Goal: Information Seeking & Learning: Check status

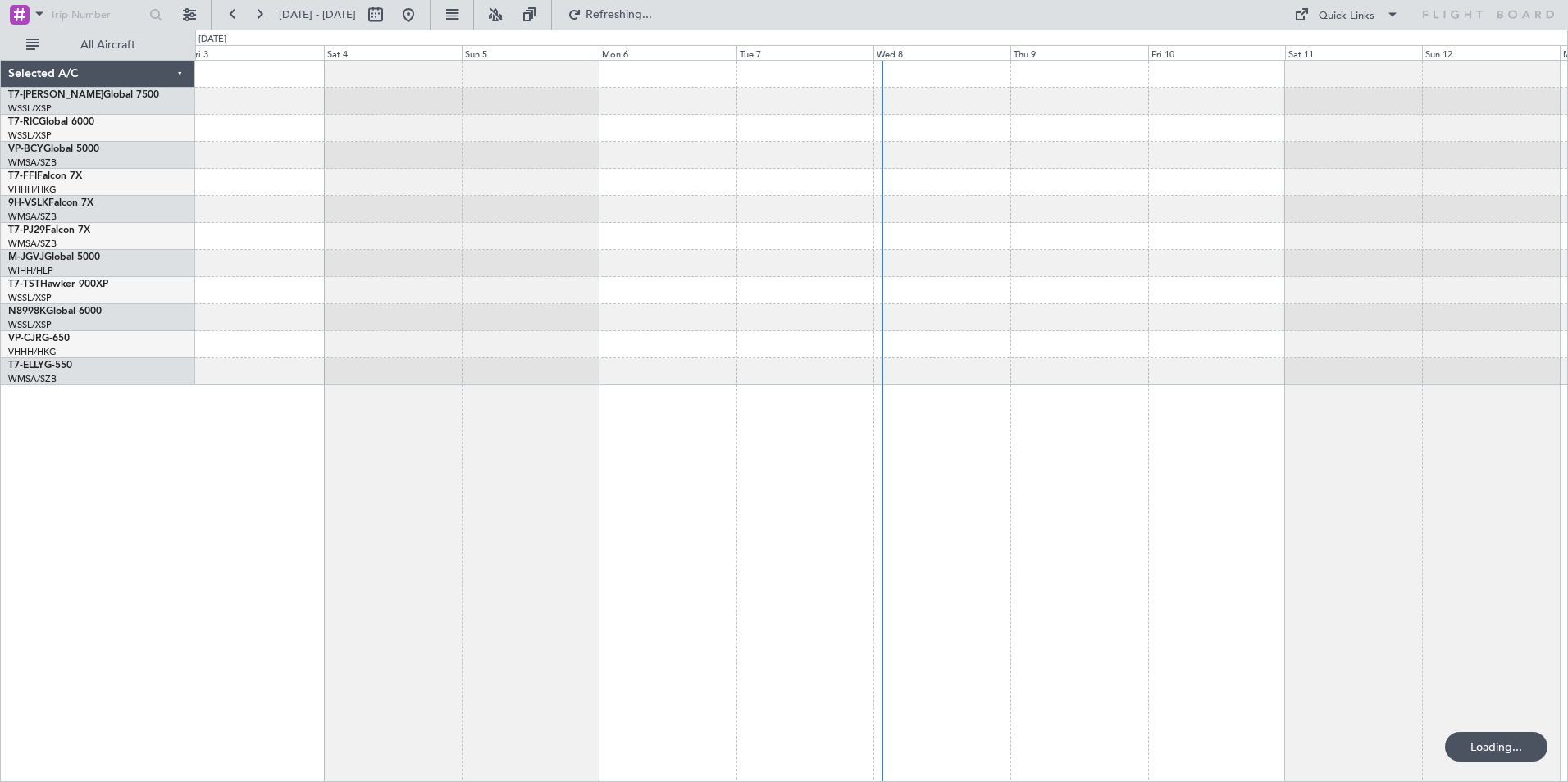
click at [667, 495] on div at bounding box center [881, 421] width 1372 height 722
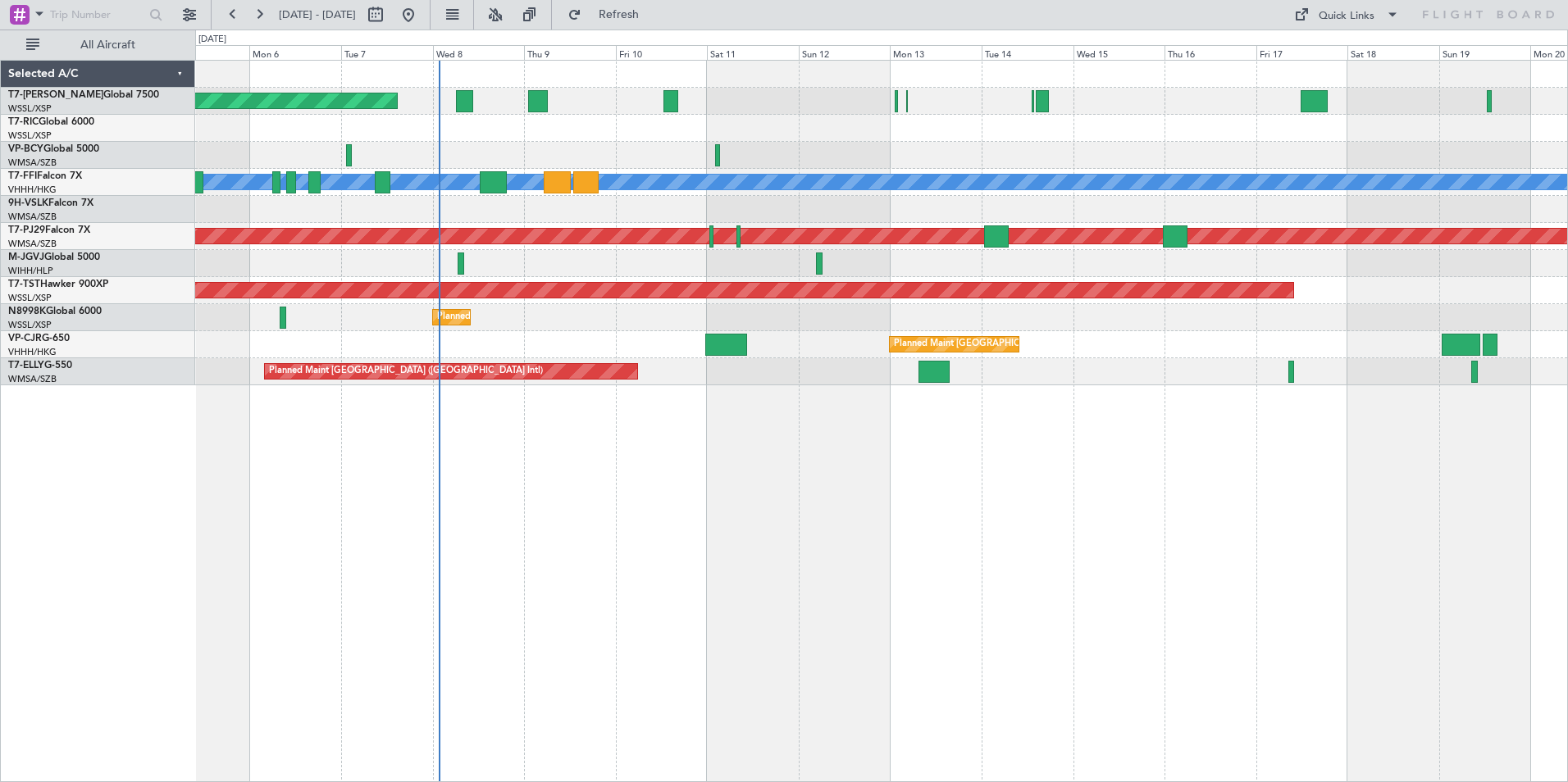
click at [697, 610] on div "Planned Maint [GEOGRAPHIC_DATA] (Seletar) Planned Maint Geneva ([GEOGRAPHIC_DAT…" at bounding box center [881, 421] width 1372 height 722
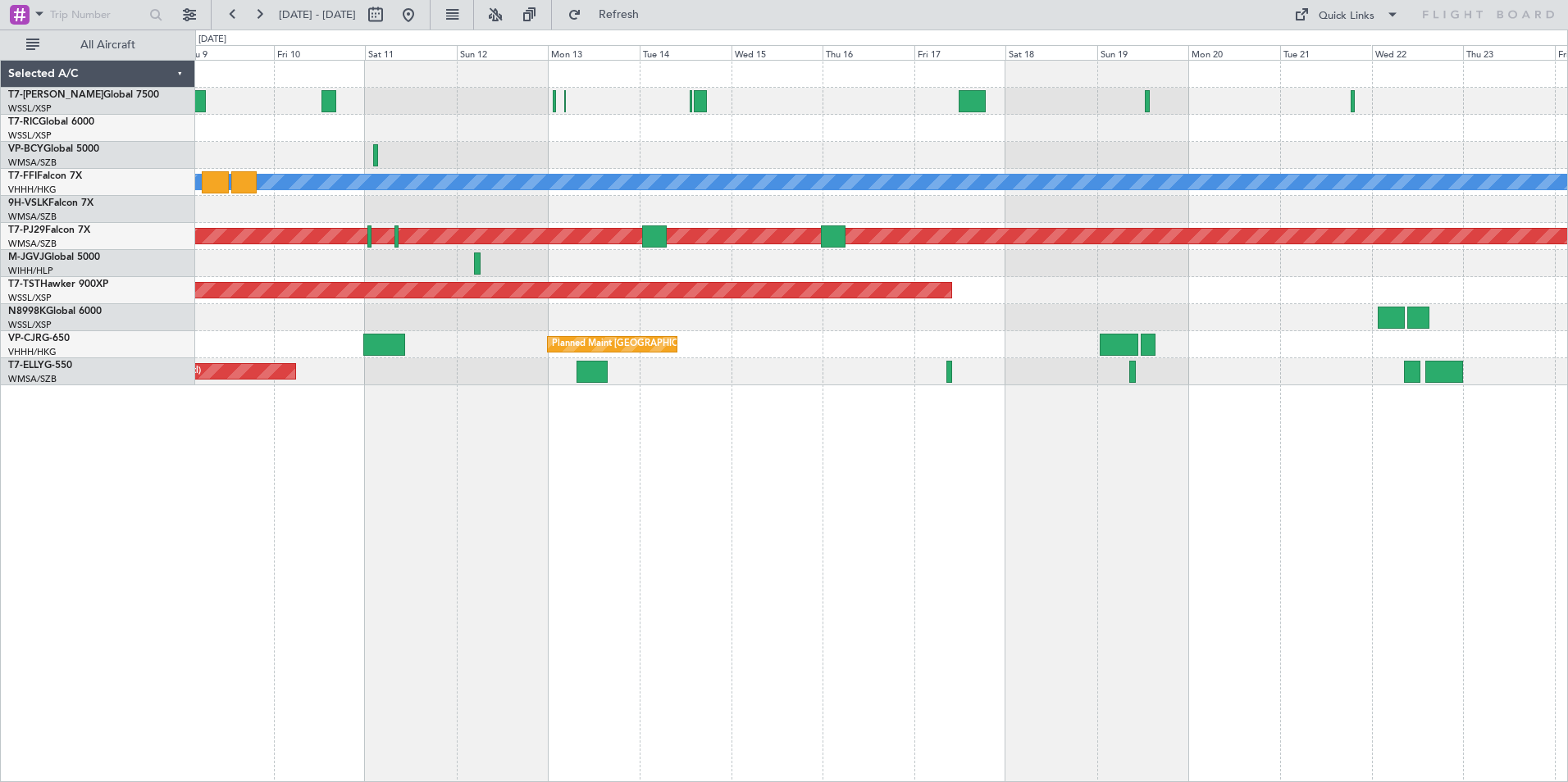
click at [775, 588] on div "Planned Maint [GEOGRAPHIC_DATA] (Seletar) Planned Maint Geneva ([GEOGRAPHIC_DAT…" at bounding box center [881, 421] width 1372 height 722
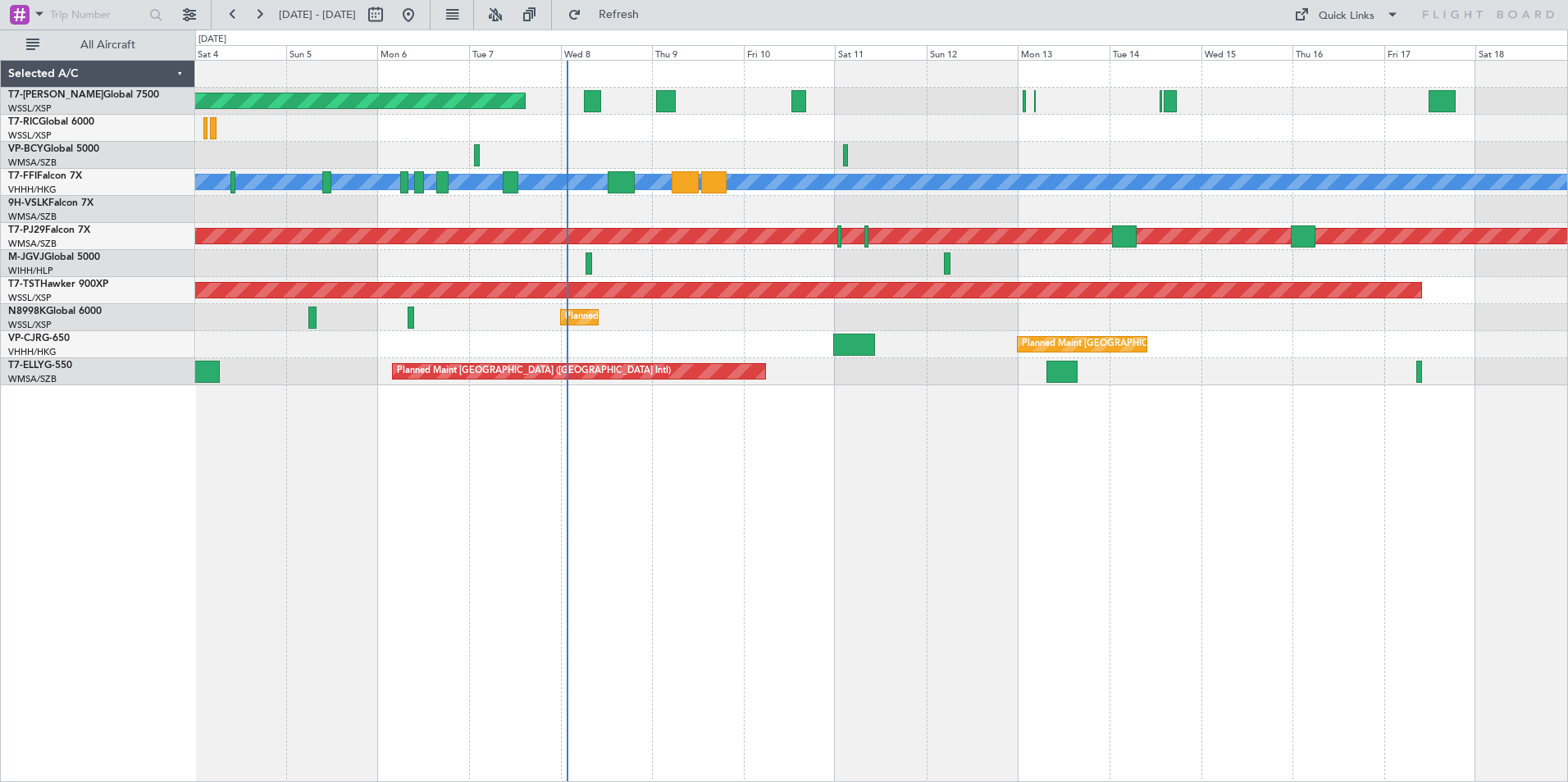
click at [805, 566] on div "Planned Maint [GEOGRAPHIC_DATA] (Seletar) Planned Maint Geneva ([GEOGRAPHIC_DAT…" at bounding box center [881, 421] width 1372 height 722
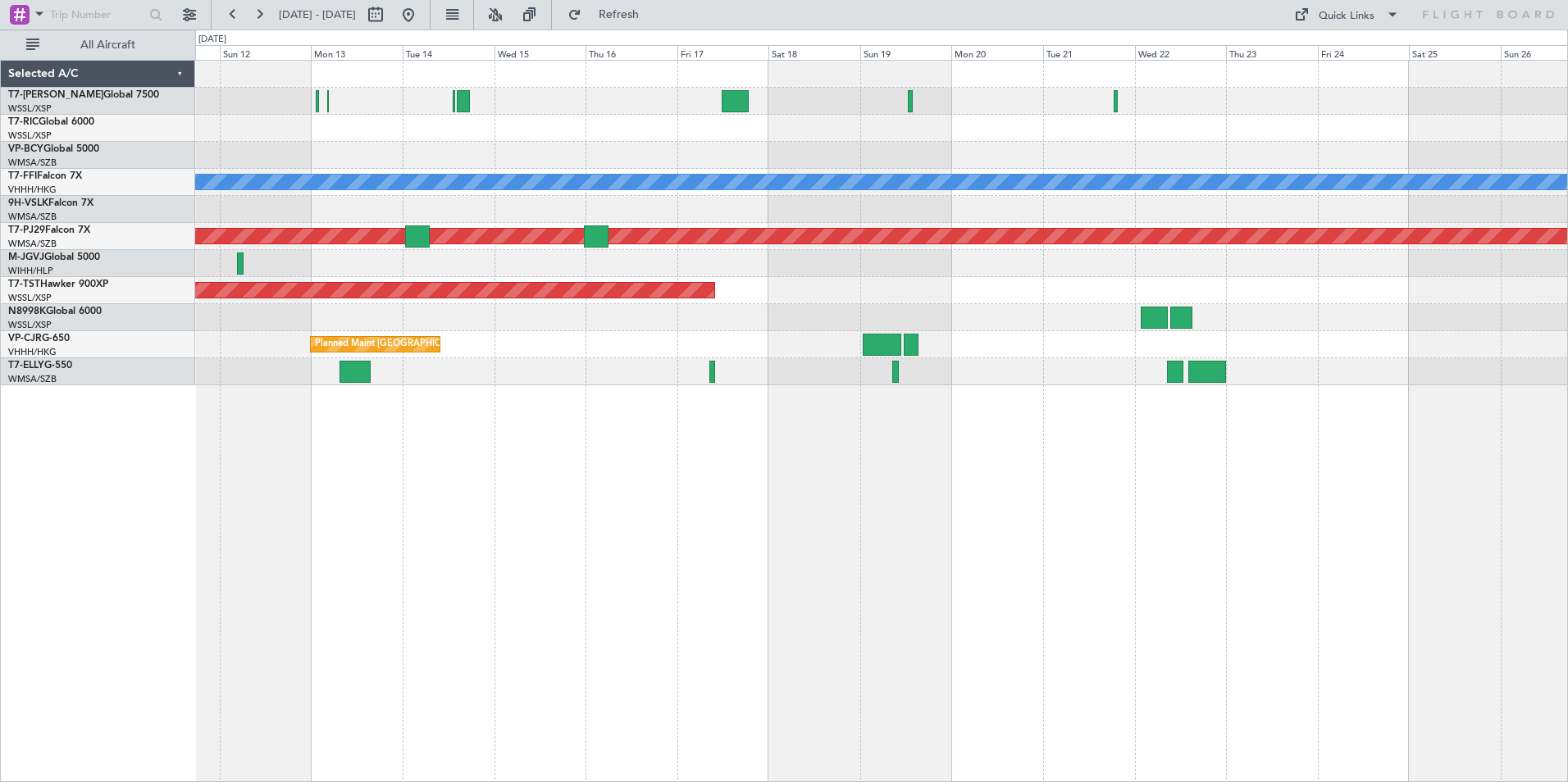
click at [436, 571] on div "Planned Maint Geneva (Cointrin) [PERSON_NAME] [PERSON_NAME] Planned Maint [GEOG…" at bounding box center [881, 421] width 1372 height 722
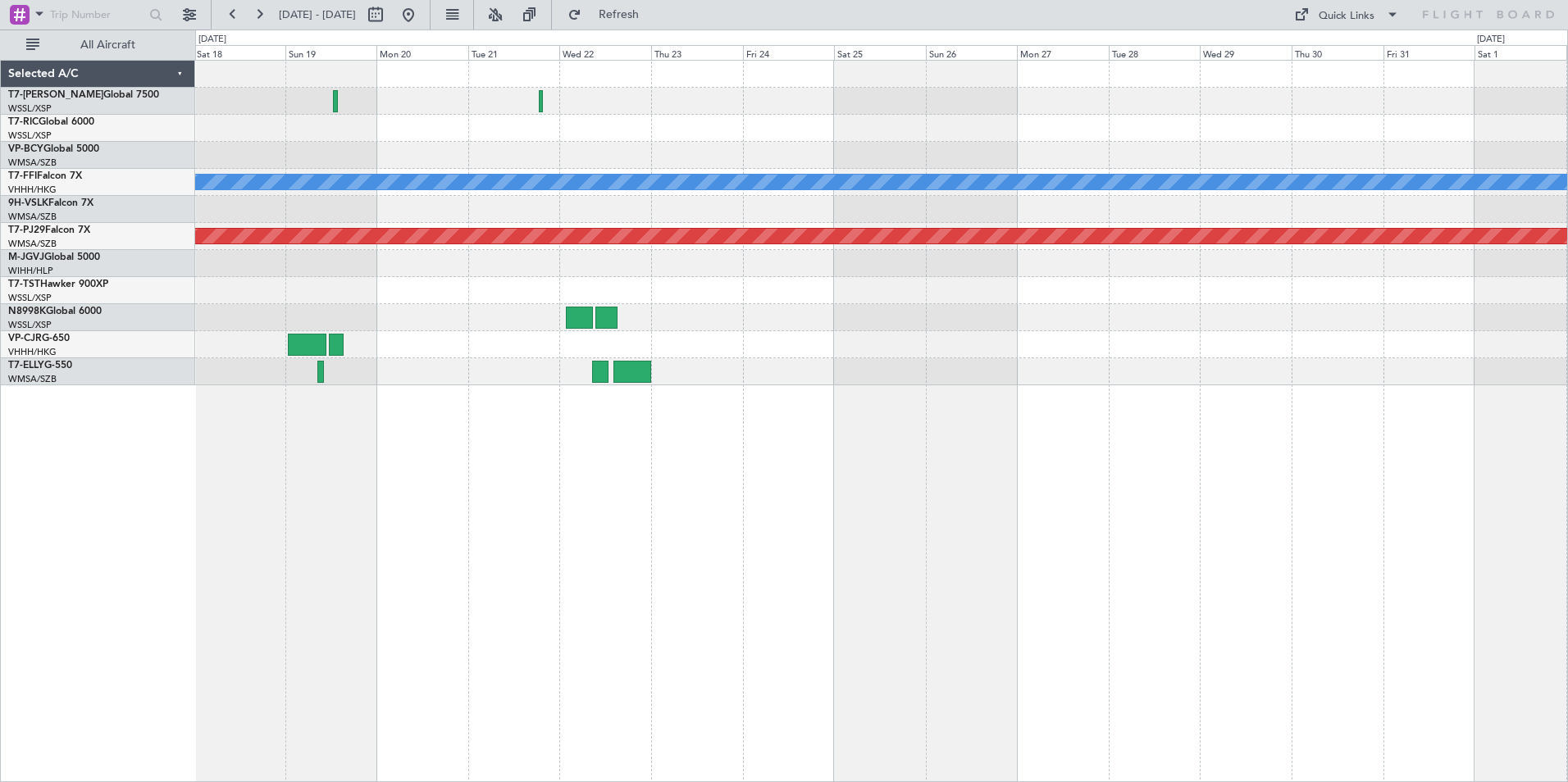
click at [287, 496] on div "Planned Maint Geneva (Cointrin) [PERSON_NAME] [PERSON_NAME] Planned Maint [GEOG…" at bounding box center [881, 421] width 1372 height 722
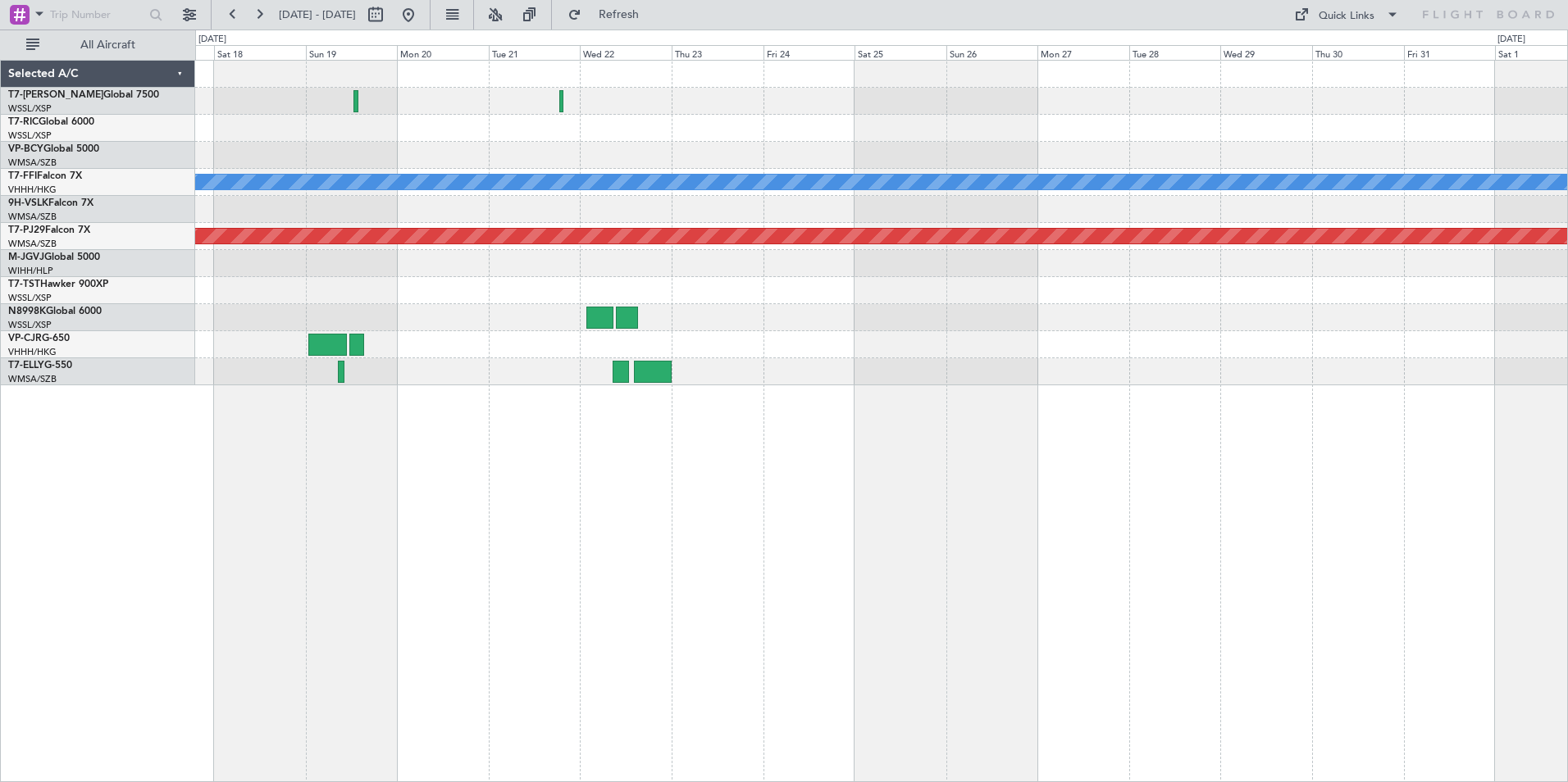
click at [745, 550] on div "Planned Maint Geneva (Cointrin) [PERSON_NAME] [PERSON_NAME] Planned Maint [GEOG…" at bounding box center [881, 421] width 1372 height 722
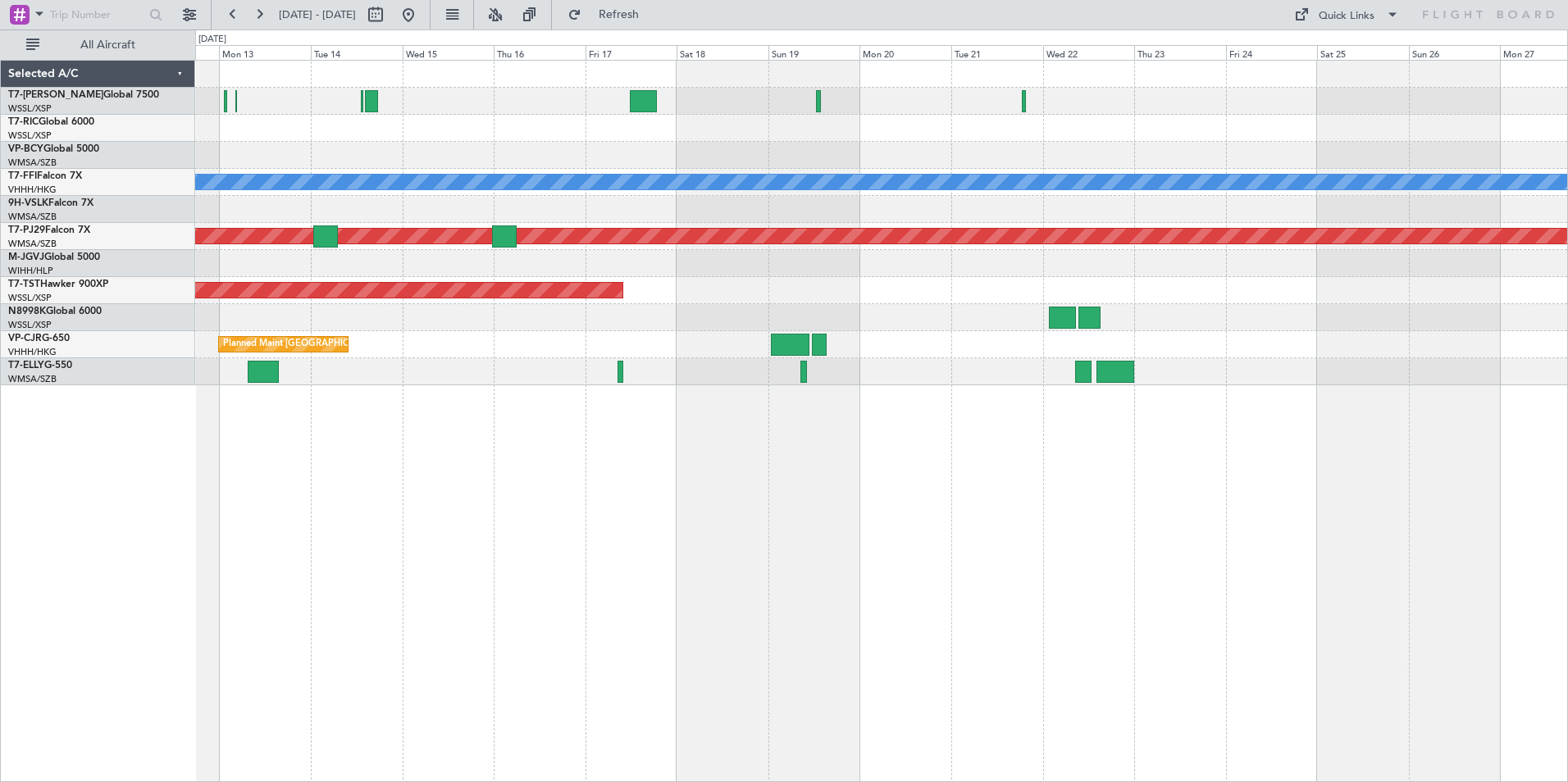
click at [998, 546] on div "Planned Maint Geneva (Cointrin) [PERSON_NAME] [PERSON_NAME] Planned Maint [GEOG…" at bounding box center [881, 421] width 1372 height 722
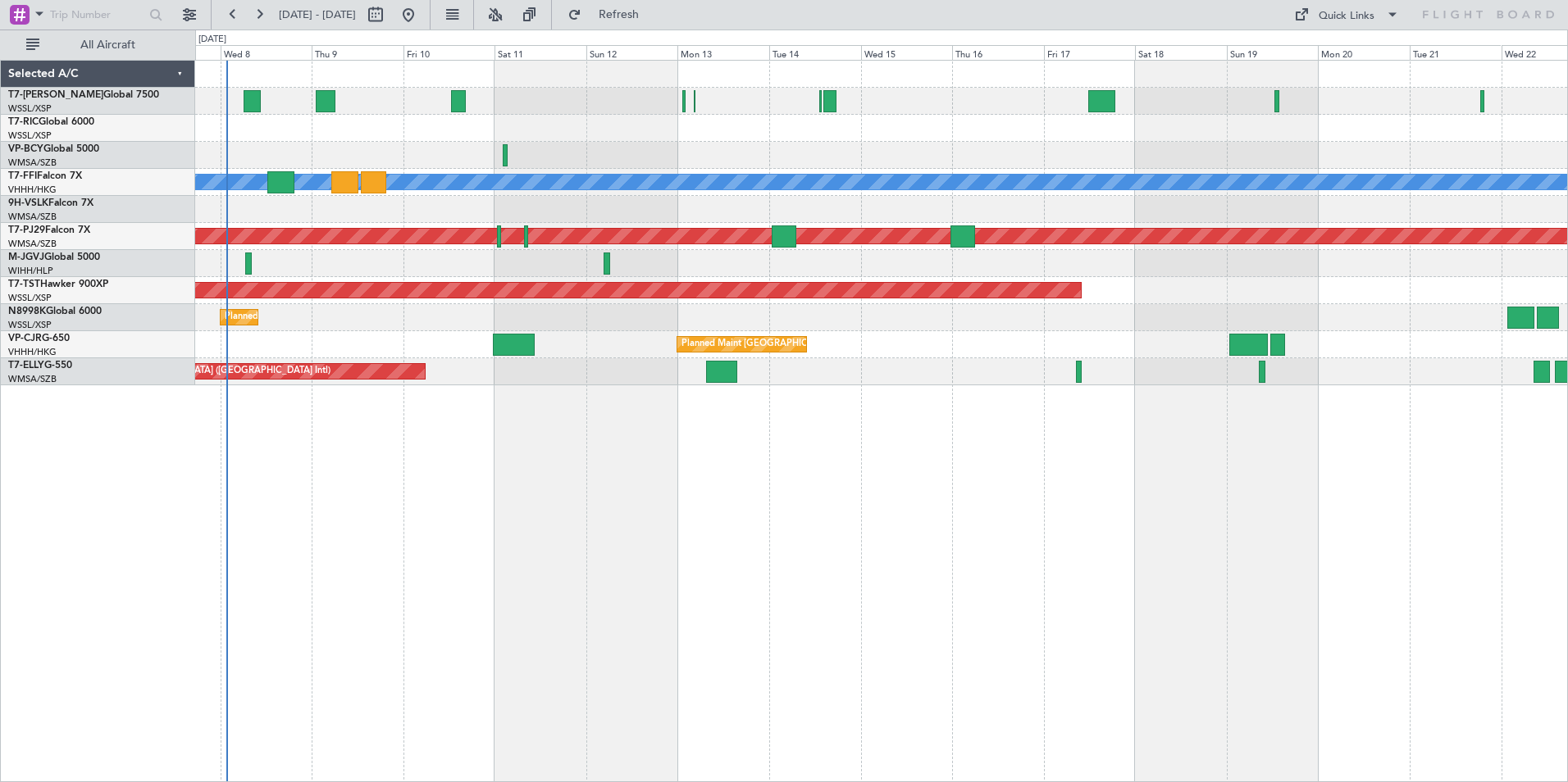
click at [756, 562] on div "Planned Maint [GEOGRAPHIC_DATA] (Seletar) Planned Maint Geneva ([GEOGRAPHIC_DAT…" at bounding box center [881, 421] width 1372 height 722
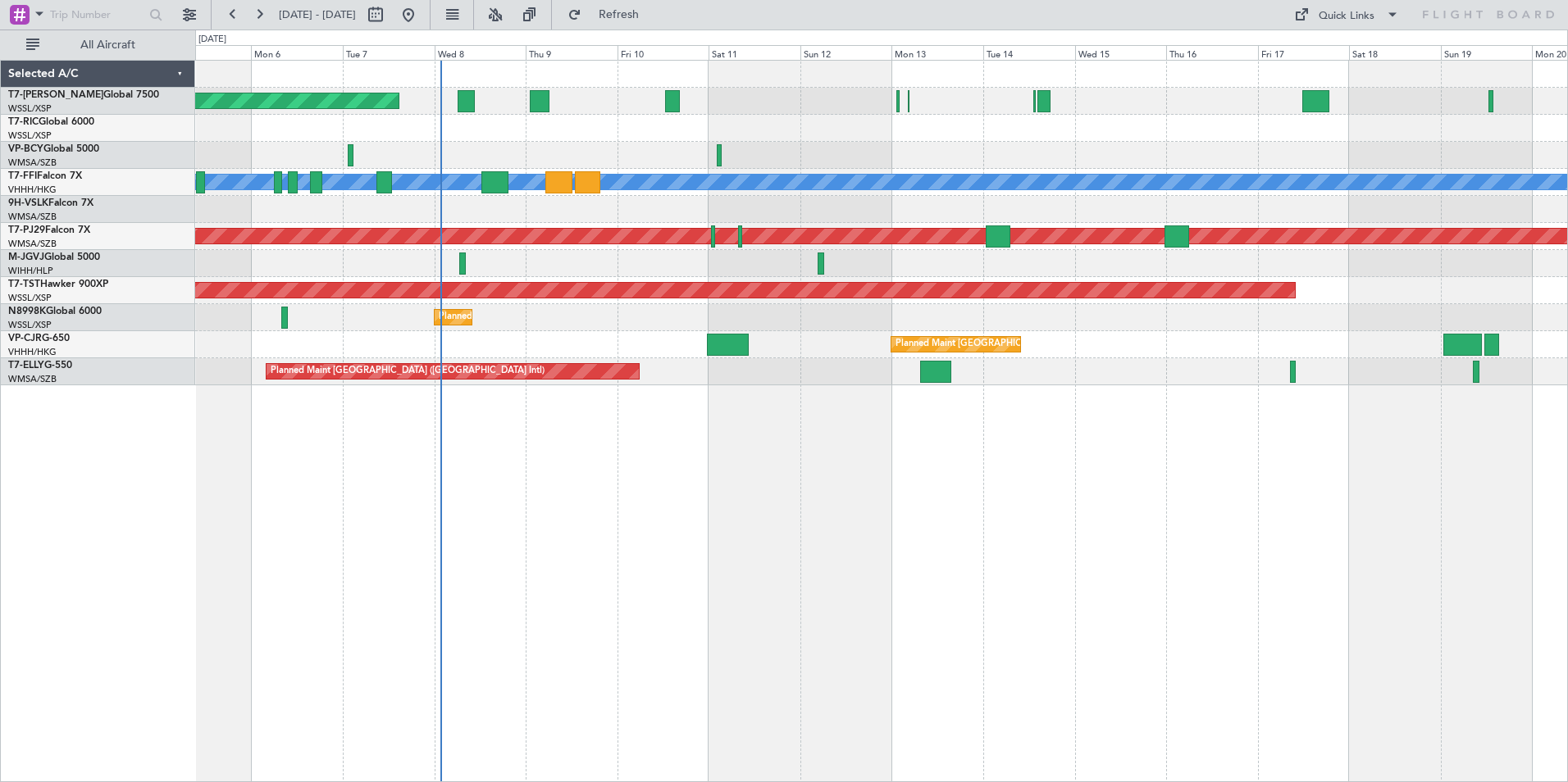
click at [741, 571] on div "Planned Maint [GEOGRAPHIC_DATA] (Seletar) Planned Maint Geneva ([GEOGRAPHIC_DAT…" at bounding box center [881, 421] width 1372 height 722
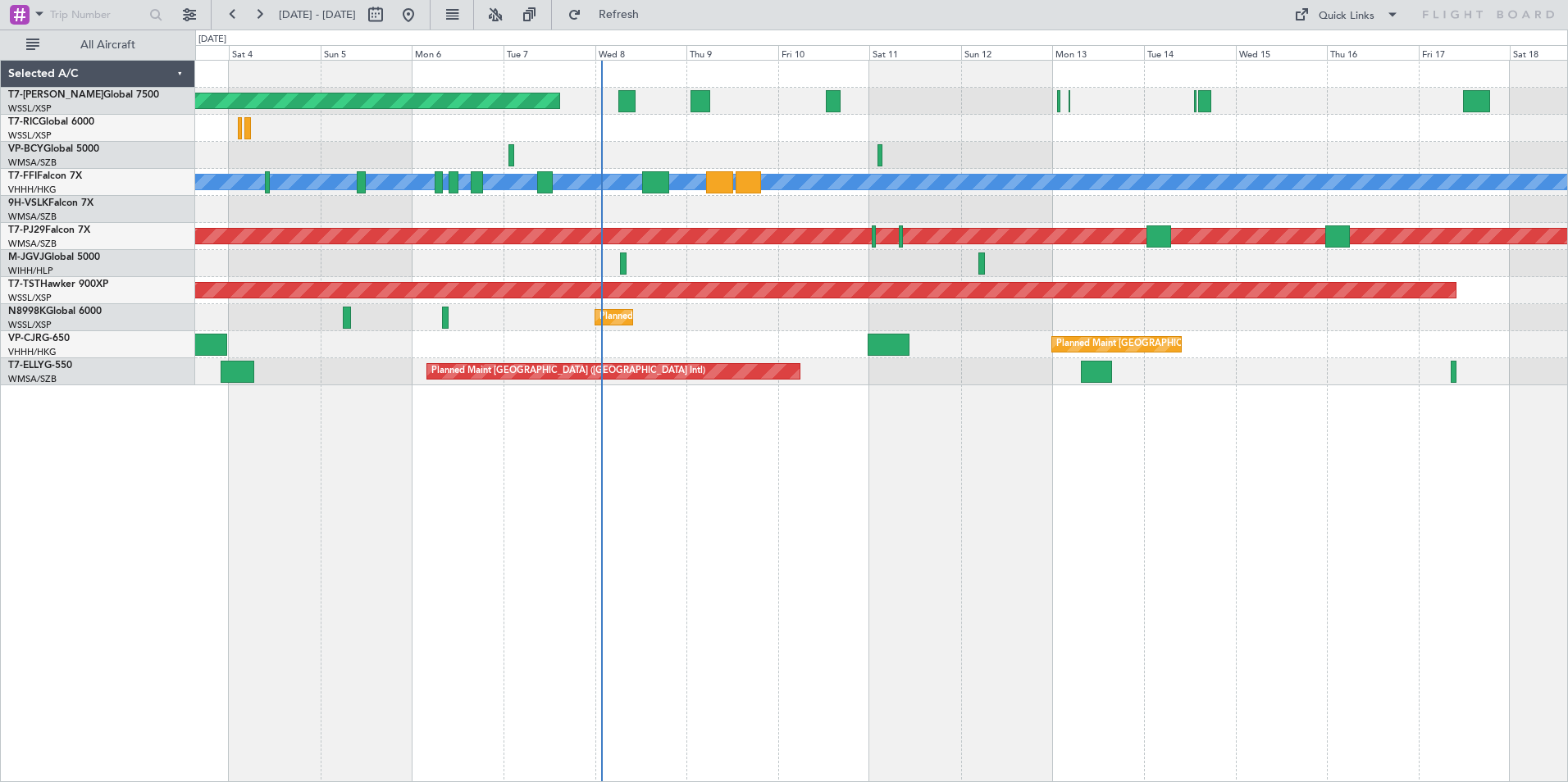
click at [633, 570] on div "Planned Maint [GEOGRAPHIC_DATA] (Seletar) Planned Maint Geneva ([GEOGRAPHIC_DAT…" at bounding box center [881, 421] width 1372 height 722
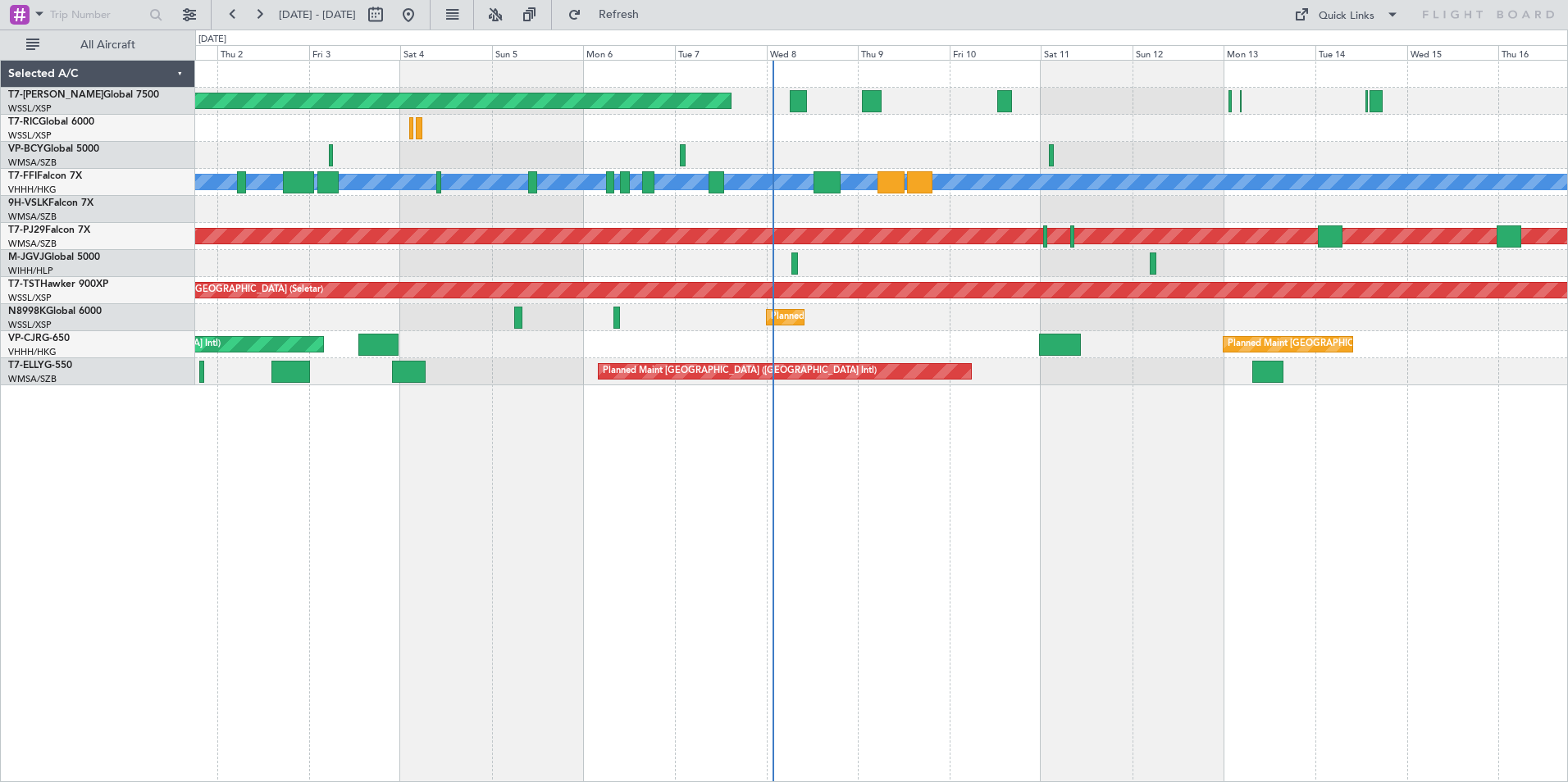
click at [686, 497] on div "Planned Maint [GEOGRAPHIC_DATA] (Seletar) Planned Maint Geneva ([GEOGRAPHIC_DAT…" at bounding box center [881, 421] width 1372 height 722
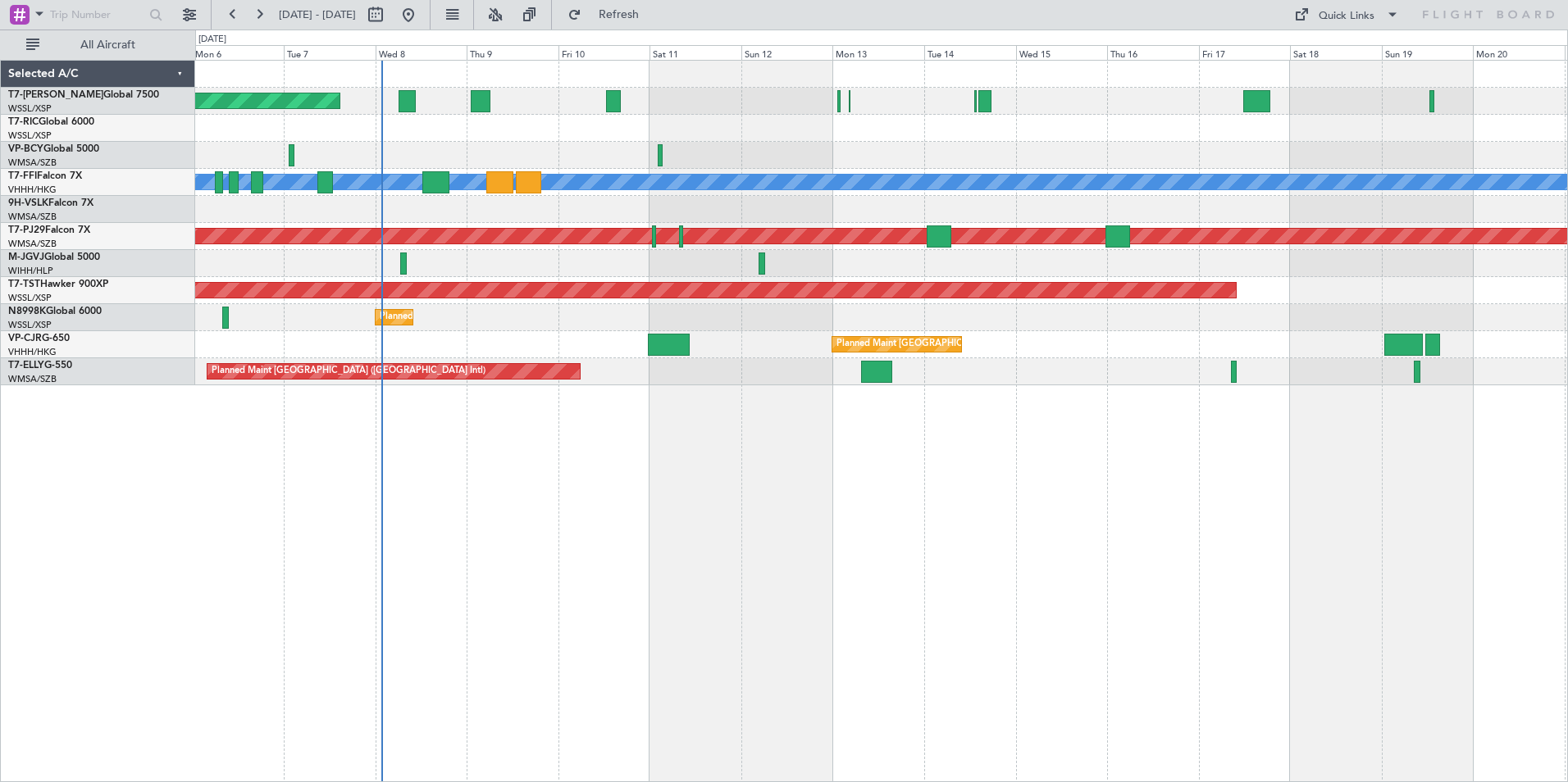
click at [813, 644] on div "Planned Maint [GEOGRAPHIC_DATA] (Seletar) Planned Maint Geneva ([GEOGRAPHIC_DAT…" at bounding box center [881, 421] width 1372 height 722
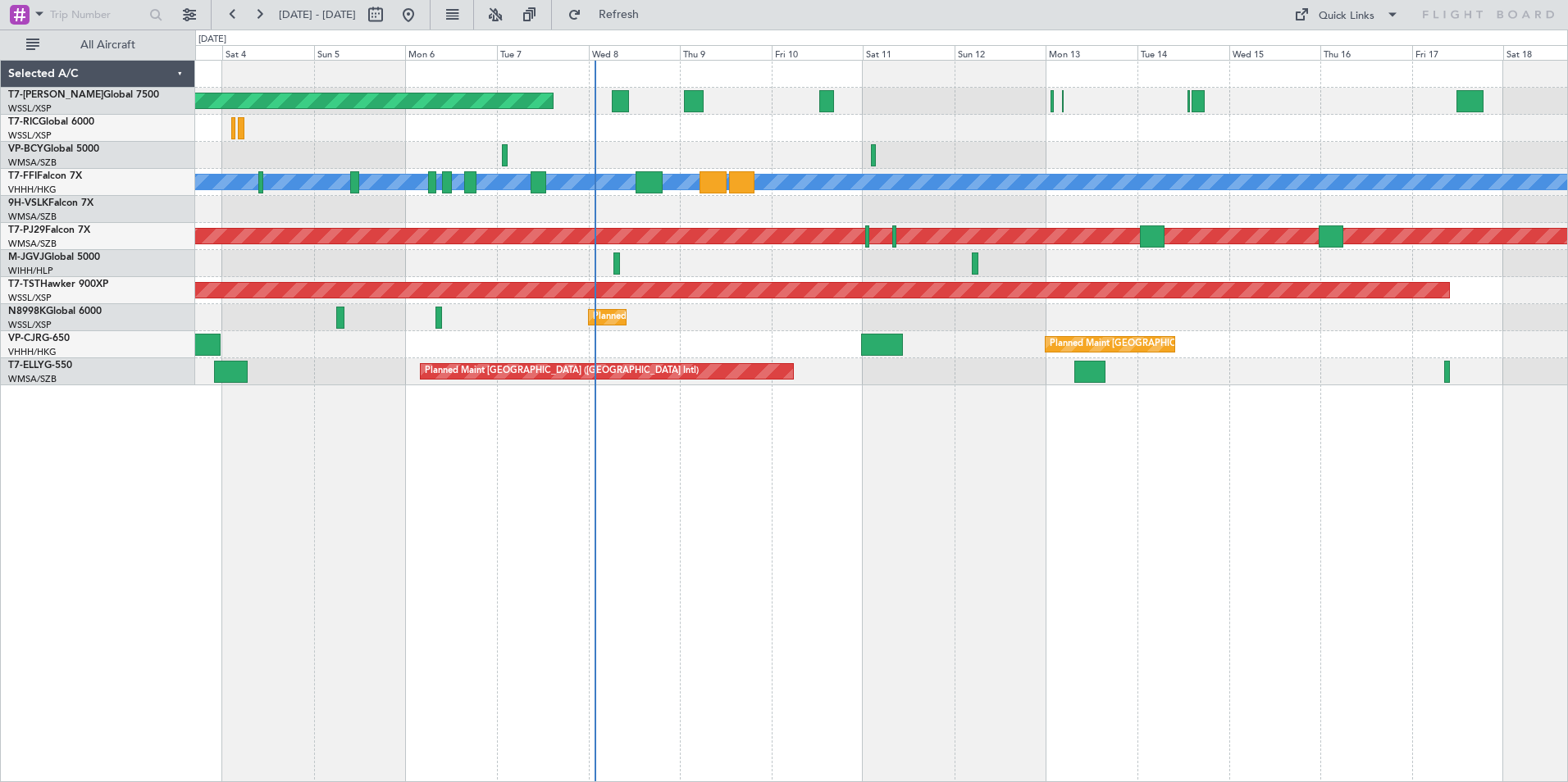
click at [622, 528] on div "Planned Maint [GEOGRAPHIC_DATA] (Seletar) Planned Maint Geneva ([GEOGRAPHIC_DAT…" at bounding box center [881, 421] width 1372 height 722
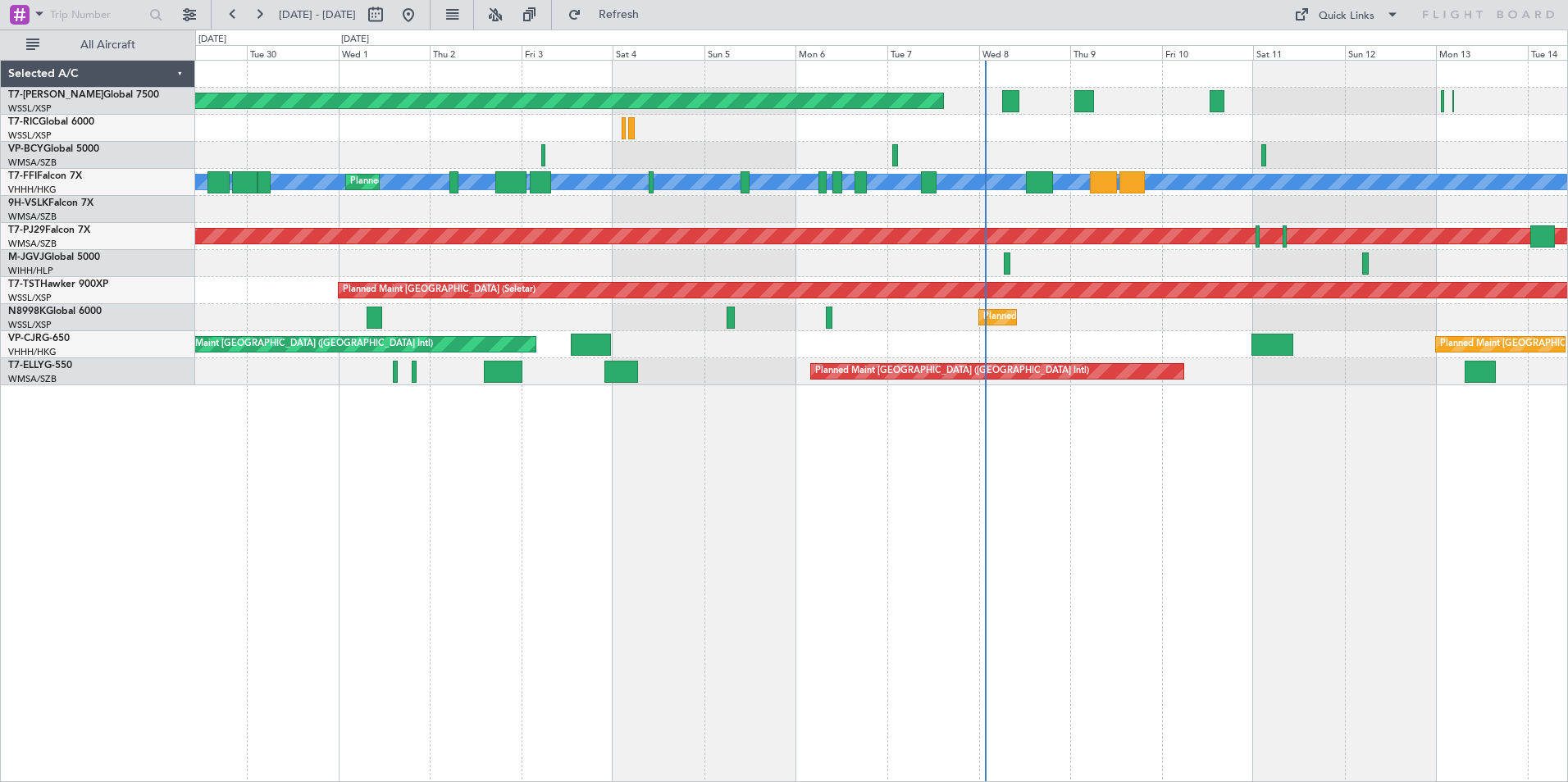
click at [825, 476] on div "Planned Maint [GEOGRAPHIC_DATA] (Seletar) Unplanned Maint [GEOGRAPHIC_DATA] (Su…" at bounding box center [881, 421] width 1372 height 722
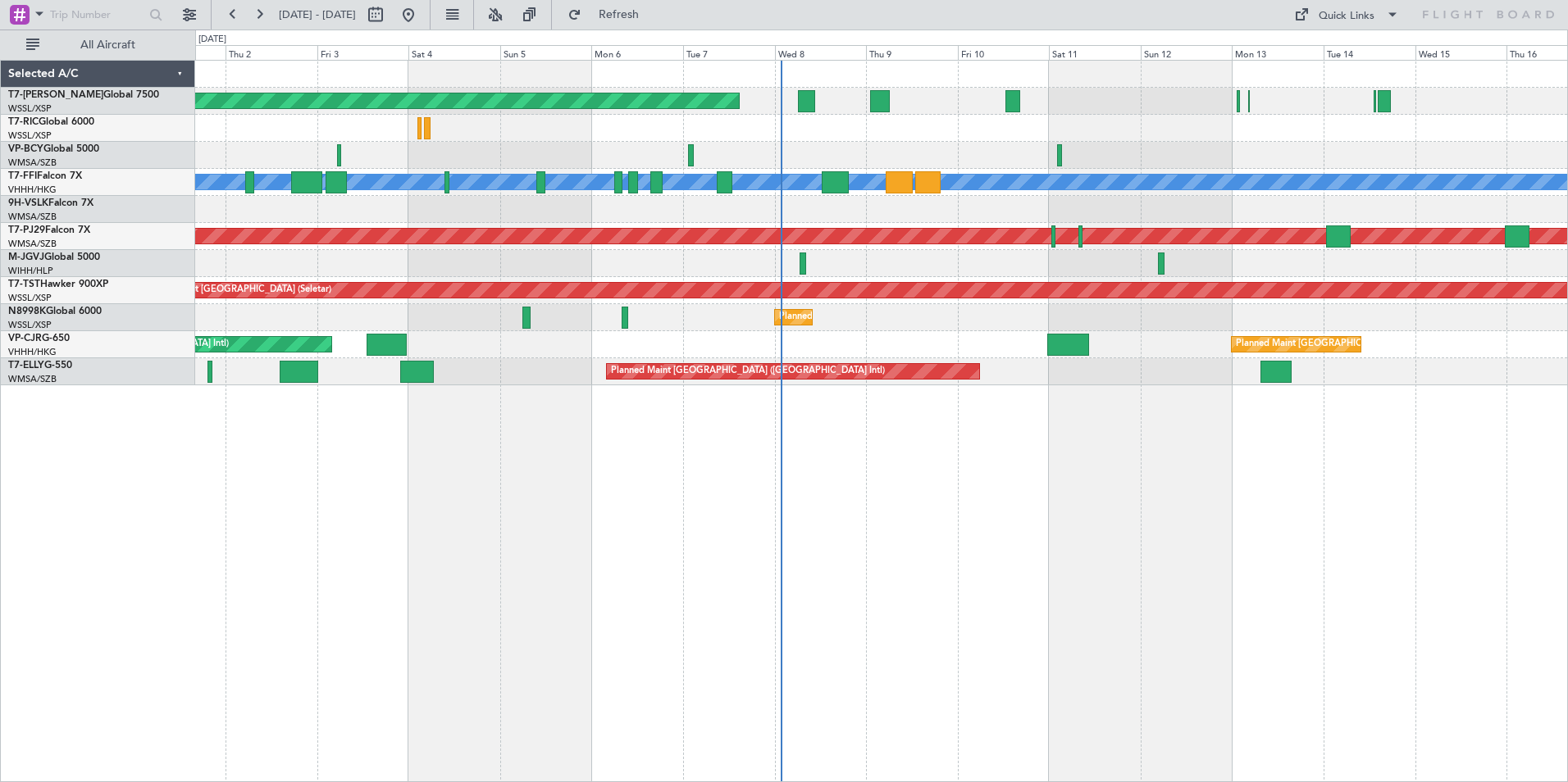
click at [680, 533] on div "Planned Maint [GEOGRAPHIC_DATA] (Seletar) Planned Maint Geneva ([GEOGRAPHIC_DAT…" at bounding box center [881, 421] width 1372 height 722
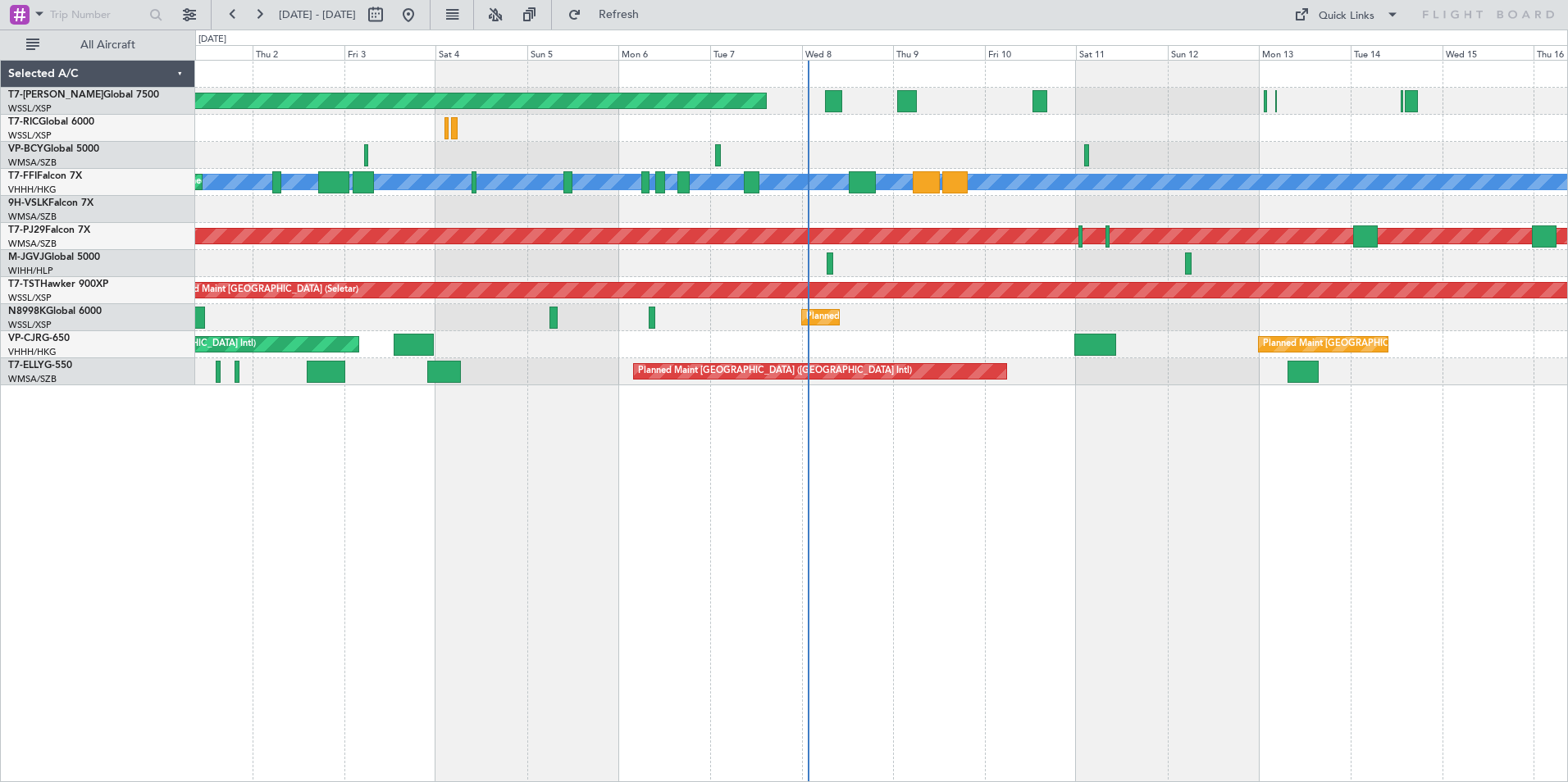
click at [712, 526] on div "Planned Maint [GEOGRAPHIC_DATA] (Seletar) Planned Maint Geneva ([GEOGRAPHIC_DAT…" at bounding box center [881, 421] width 1372 height 722
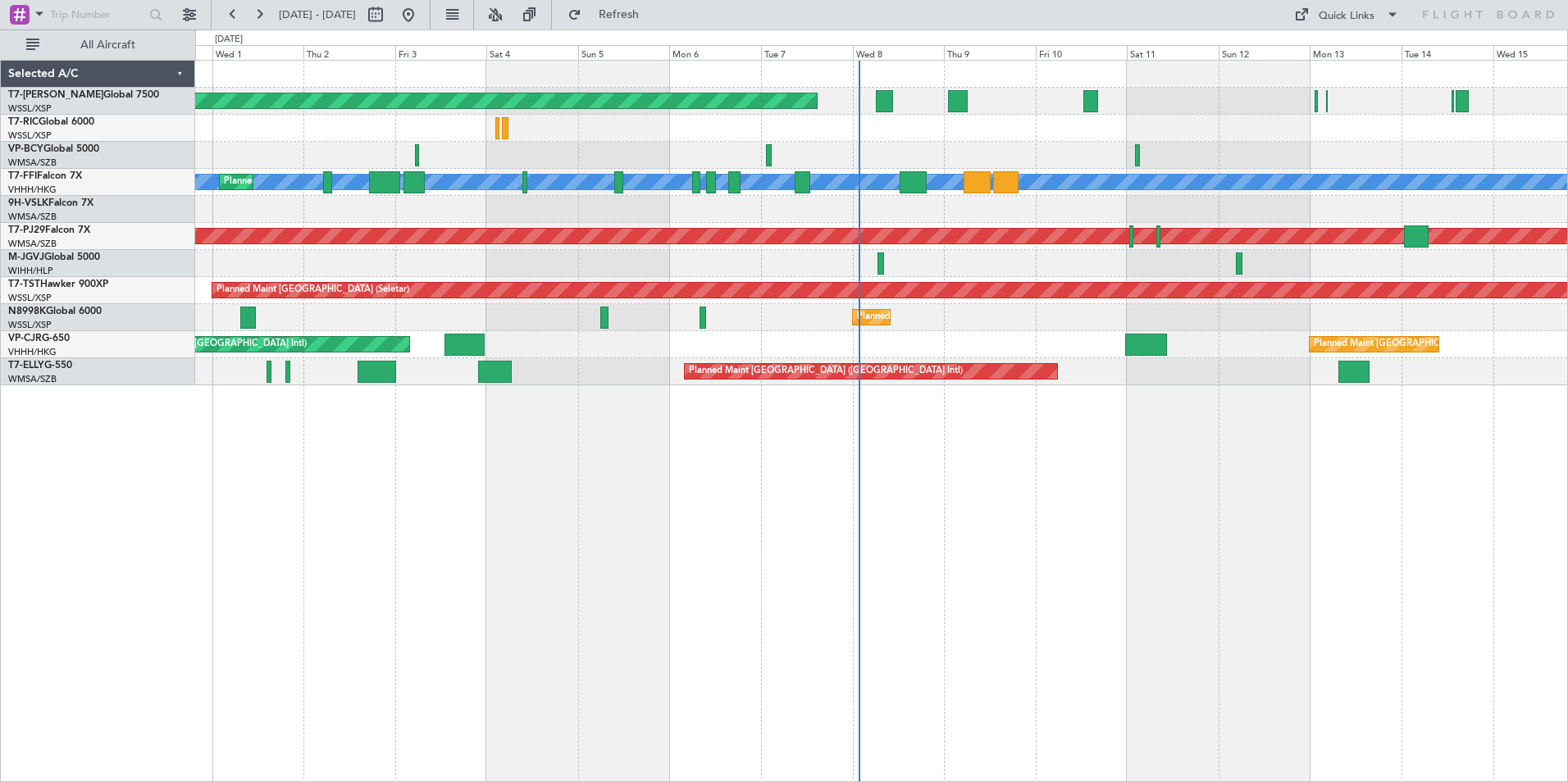
click at [505, 500] on div "Planned Maint [GEOGRAPHIC_DATA] (Seletar) Planned Maint Geneva ([GEOGRAPHIC_DAT…" at bounding box center [881, 421] width 1372 height 722
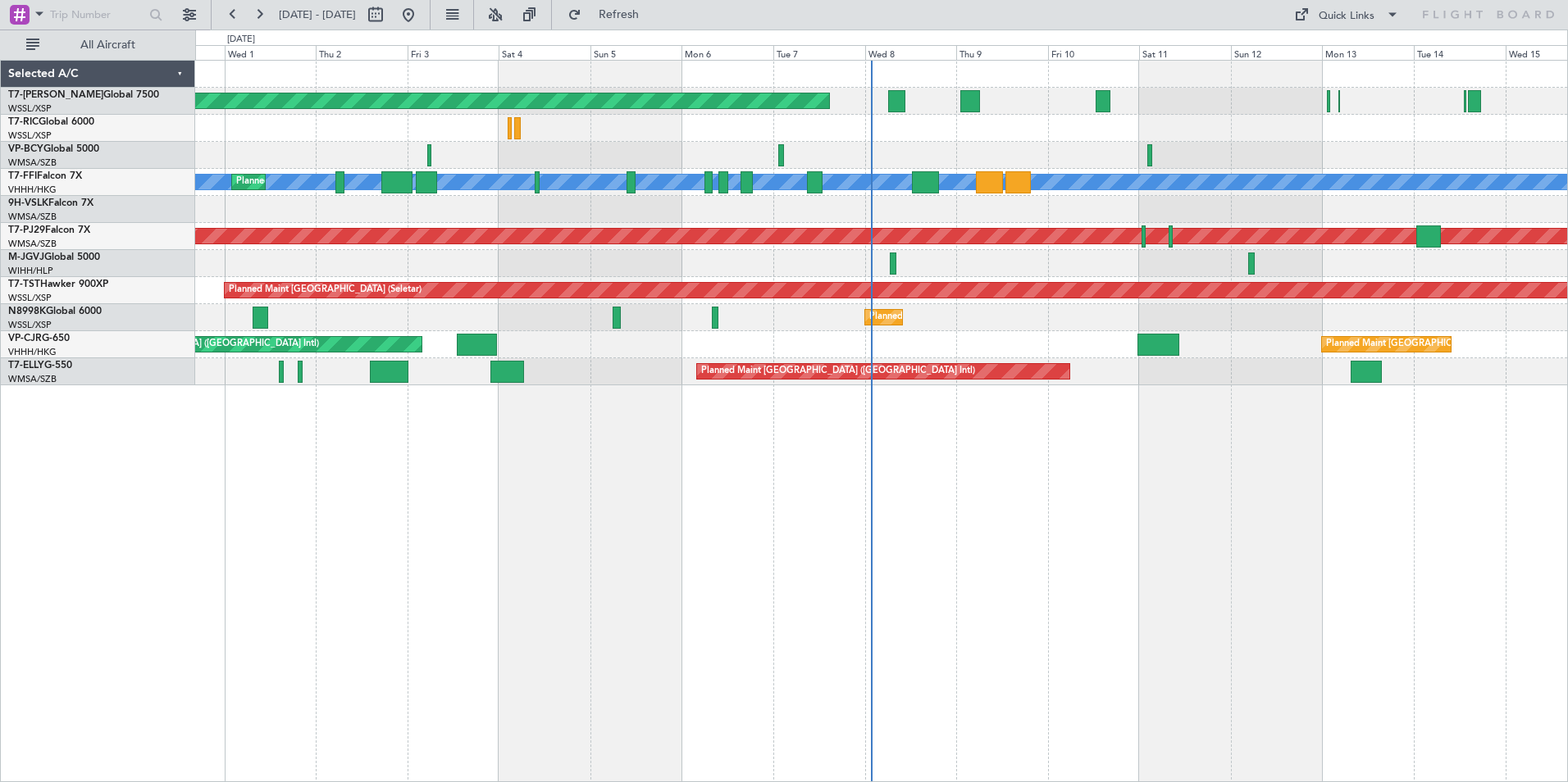
click at [769, 396] on div "Planned Maint [GEOGRAPHIC_DATA] (Seletar) Planned Maint Geneva ([GEOGRAPHIC_DAT…" at bounding box center [881, 421] width 1372 height 722
click at [769, 386] on div "Planned Maint [GEOGRAPHIC_DATA] (Seletar) Planned Maint Geneva ([GEOGRAPHIC_DAT…" at bounding box center [881, 421] width 1372 height 722
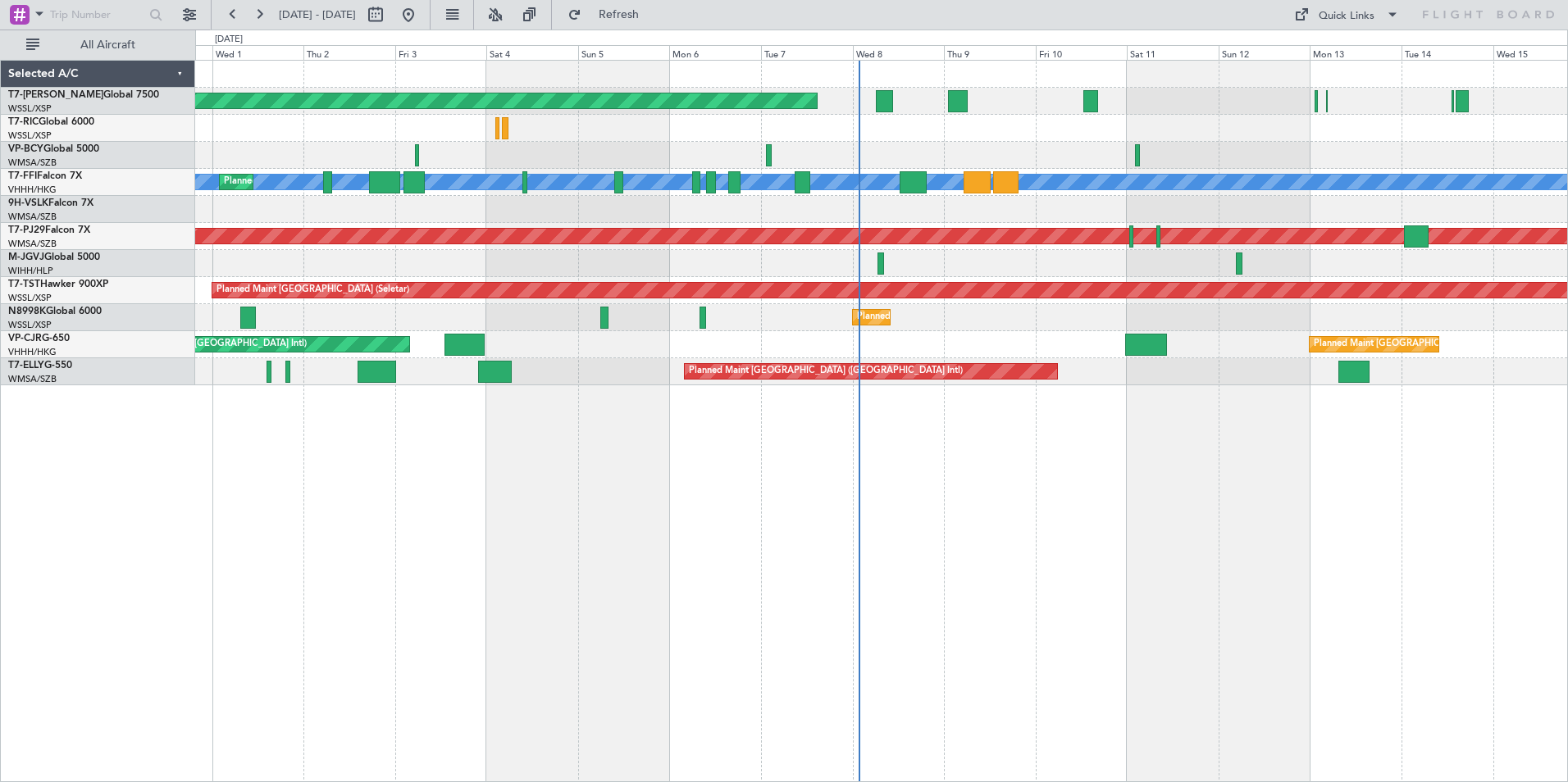
click at [758, 402] on div "Planned Maint [GEOGRAPHIC_DATA] (Seletar) Planned Maint Geneva ([GEOGRAPHIC_DAT…" at bounding box center [881, 421] width 1372 height 722
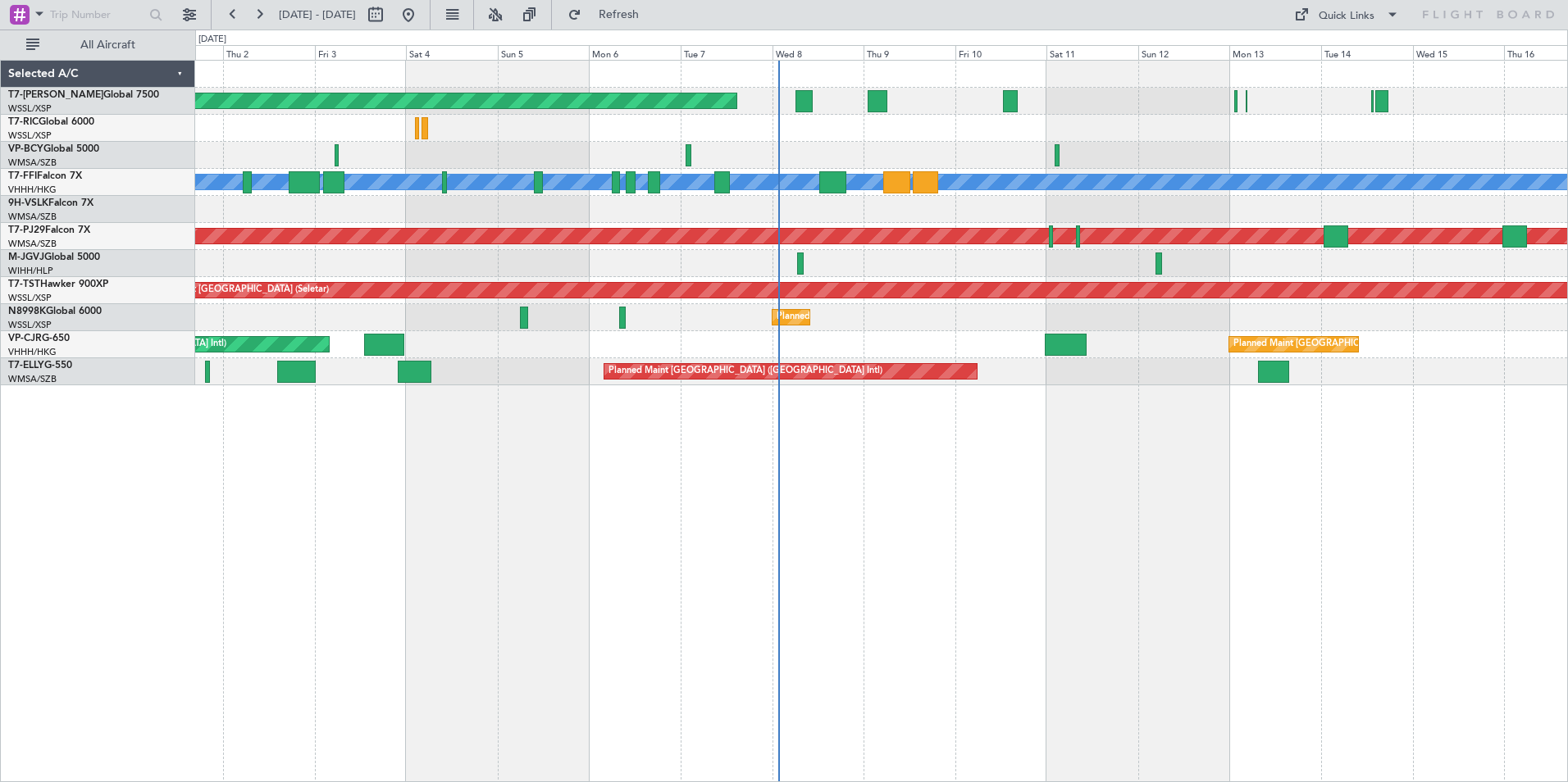
click at [883, 468] on div "Planned Maint [GEOGRAPHIC_DATA] (Seletar) Planned Maint Geneva ([GEOGRAPHIC_DAT…" at bounding box center [881, 421] width 1372 height 722
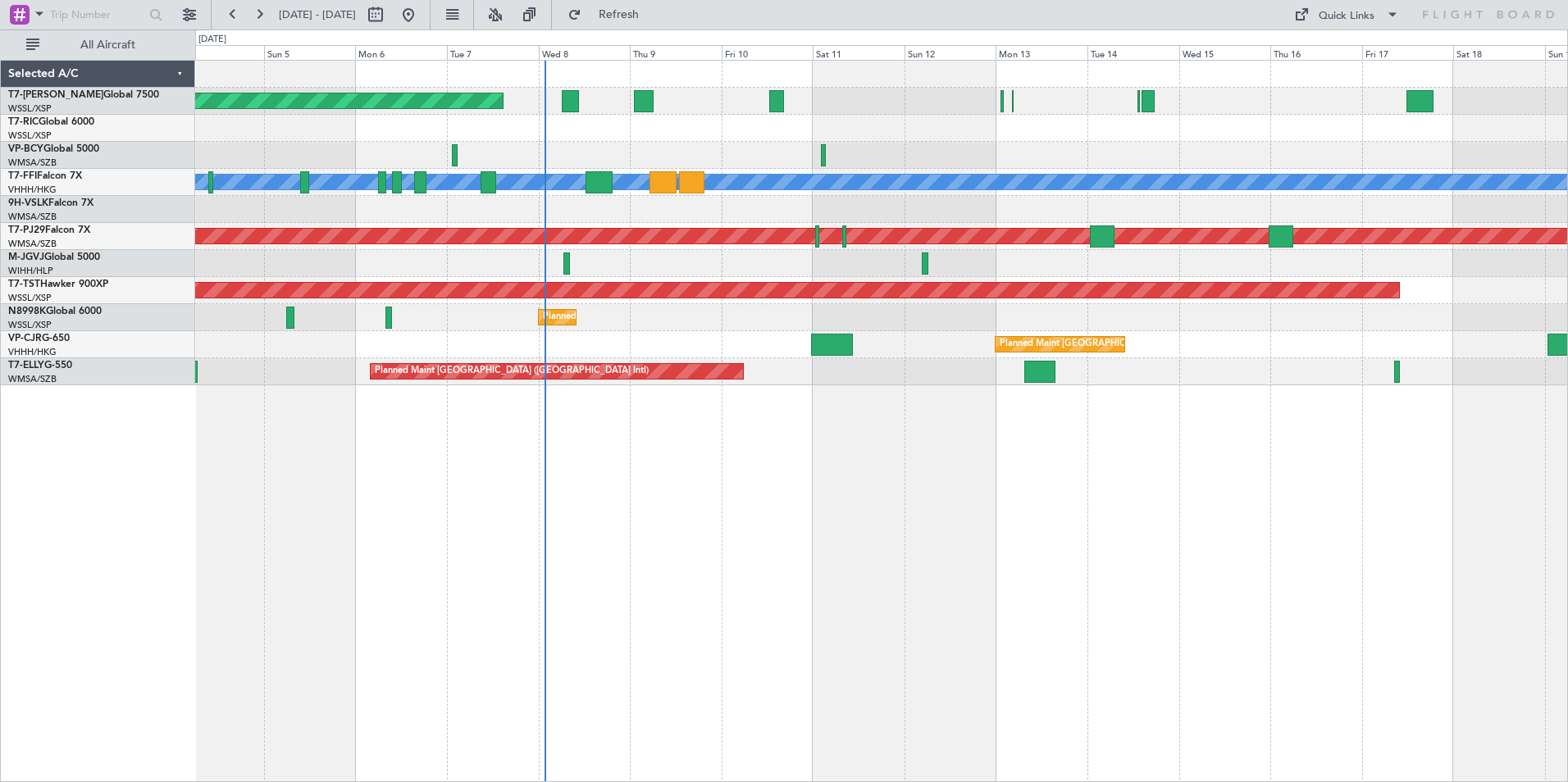
click at [1085, 543] on div "Planned Maint [GEOGRAPHIC_DATA] (Seletar) Planned Maint Geneva ([GEOGRAPHIC_DAT…" at bounding box center [881, 421] width 1372 height 722
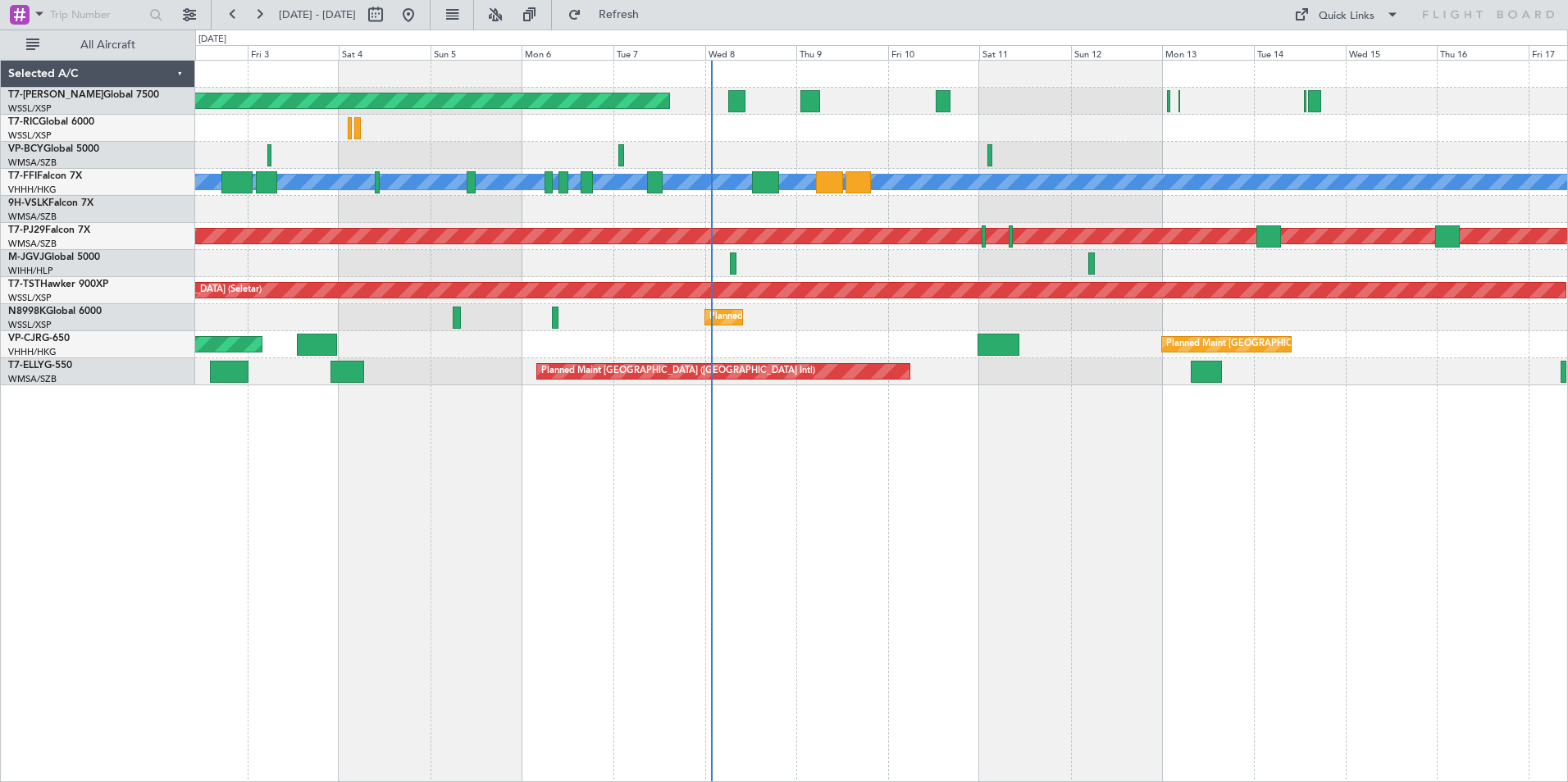
click at [769, 575] on div "Planned Maint [GEOGRAPHIC_DATA] (Seletar) Planned Maint Geneva ([GEOGRAPHIC_DAT…" at bounding box center [881, 421] width 1372 height 722
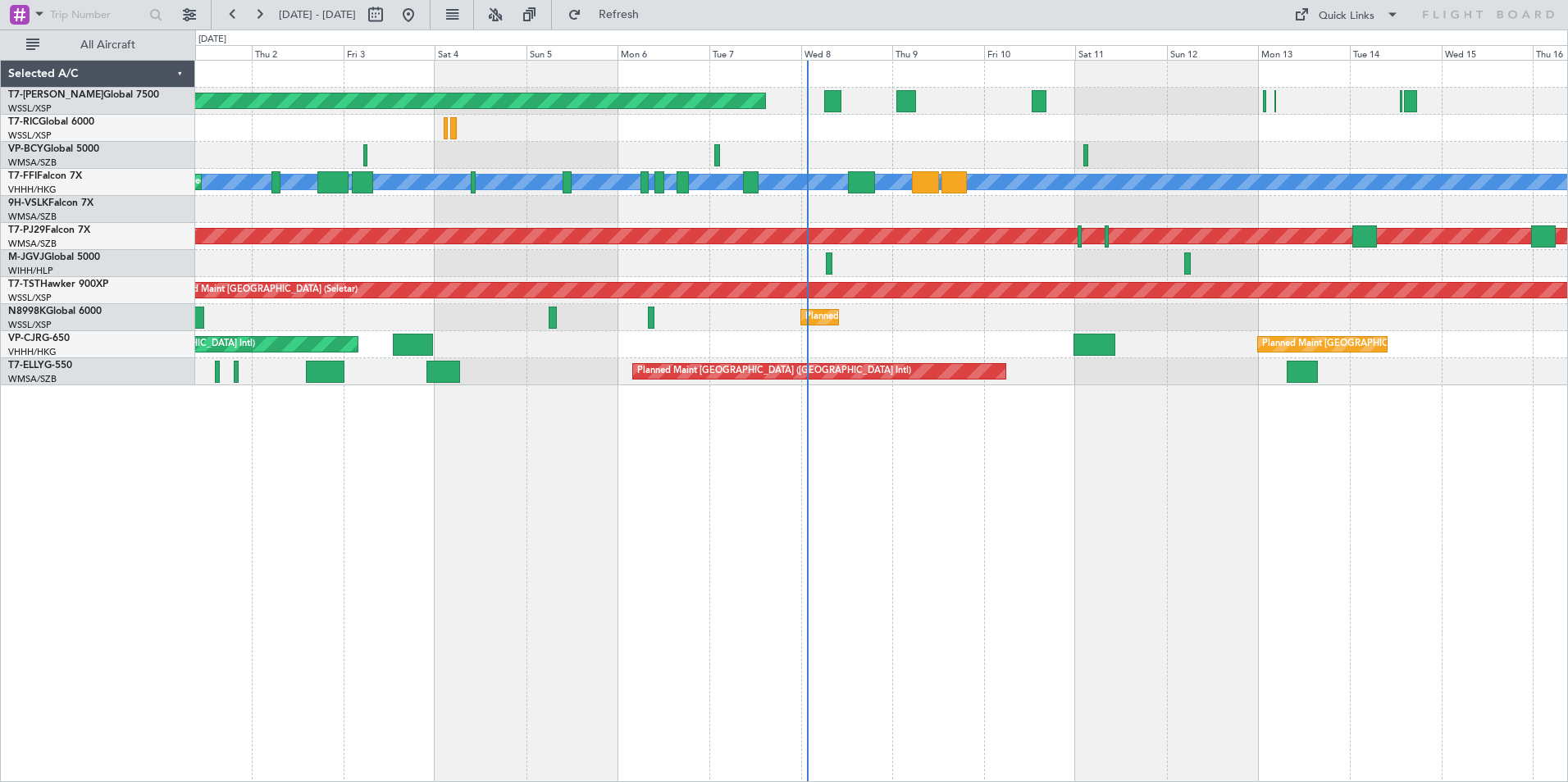
click at [685, 472] on div "Planned Maint [GEOGRAPHIC_DATA] (Seletar) Planned Maint Geneva ([GEOGRAPHIC_DAT…" at bounding box center [881, 421] width 1372 height 722
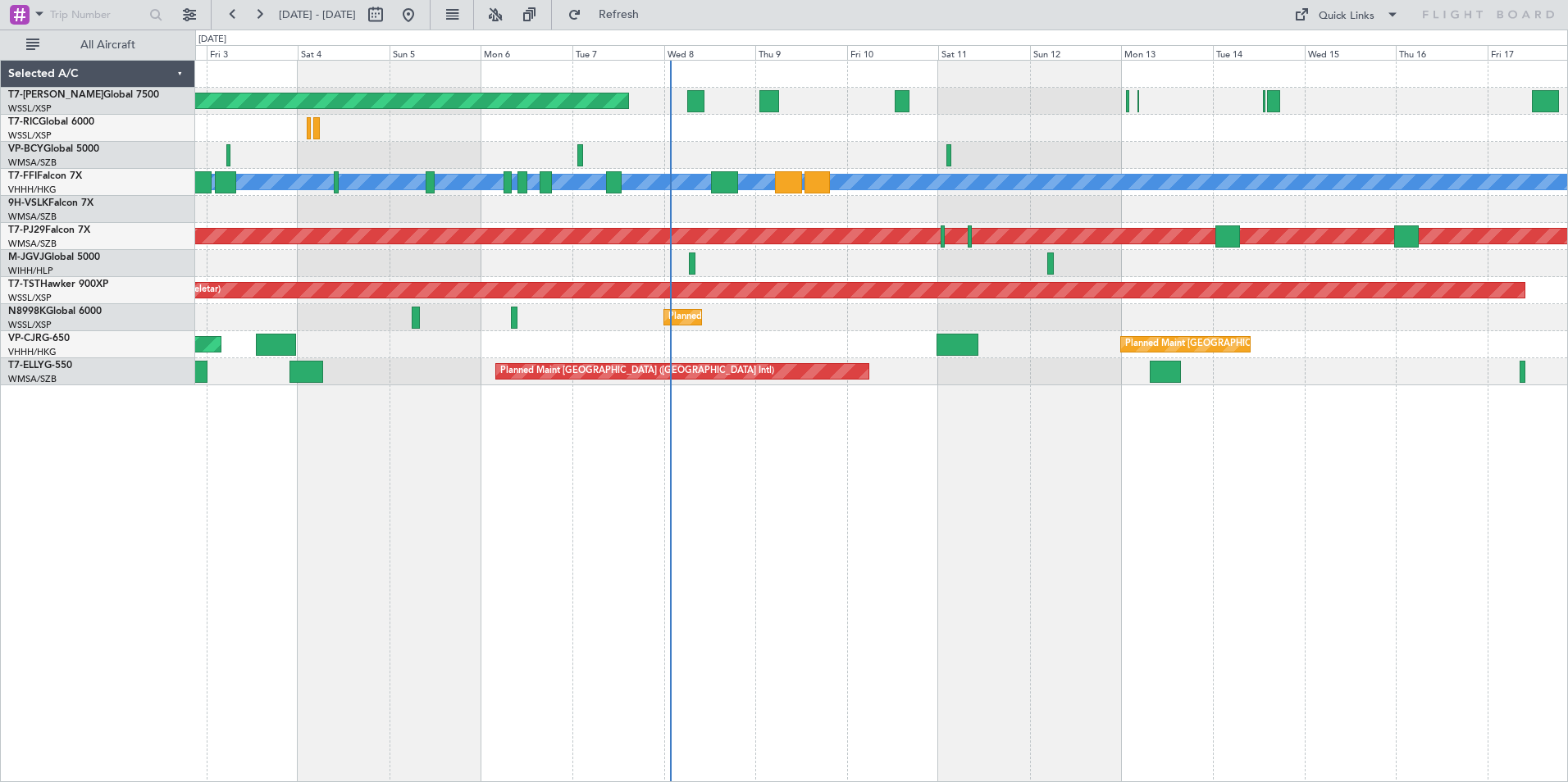
click at [582, 558] on div "Planned Maint [GEOGRAPHIC_DATA] (Seletar) Planned Maint Geneva ([GEOGRAPHIC_DAT…" at bounding box center [881, 421] width 1372 height 722
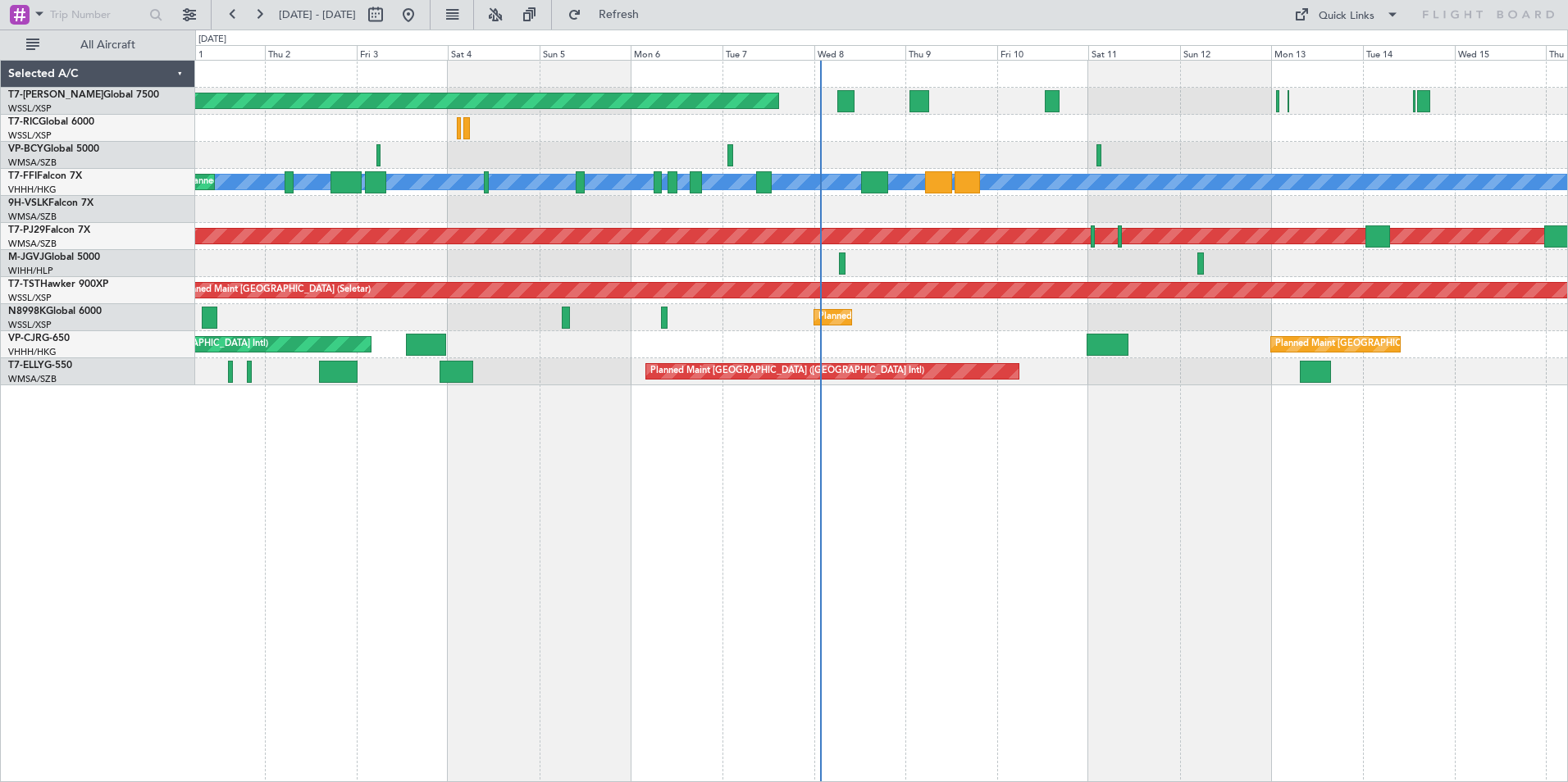
click at [567, 456] on div "Planned Maint [GEOGRAPHIC_DATA] (Seletar) Planned Maint Geneva ([GEOGRAPHIC_DAT…" at bounding box center [881, 421] width 1372 height 722
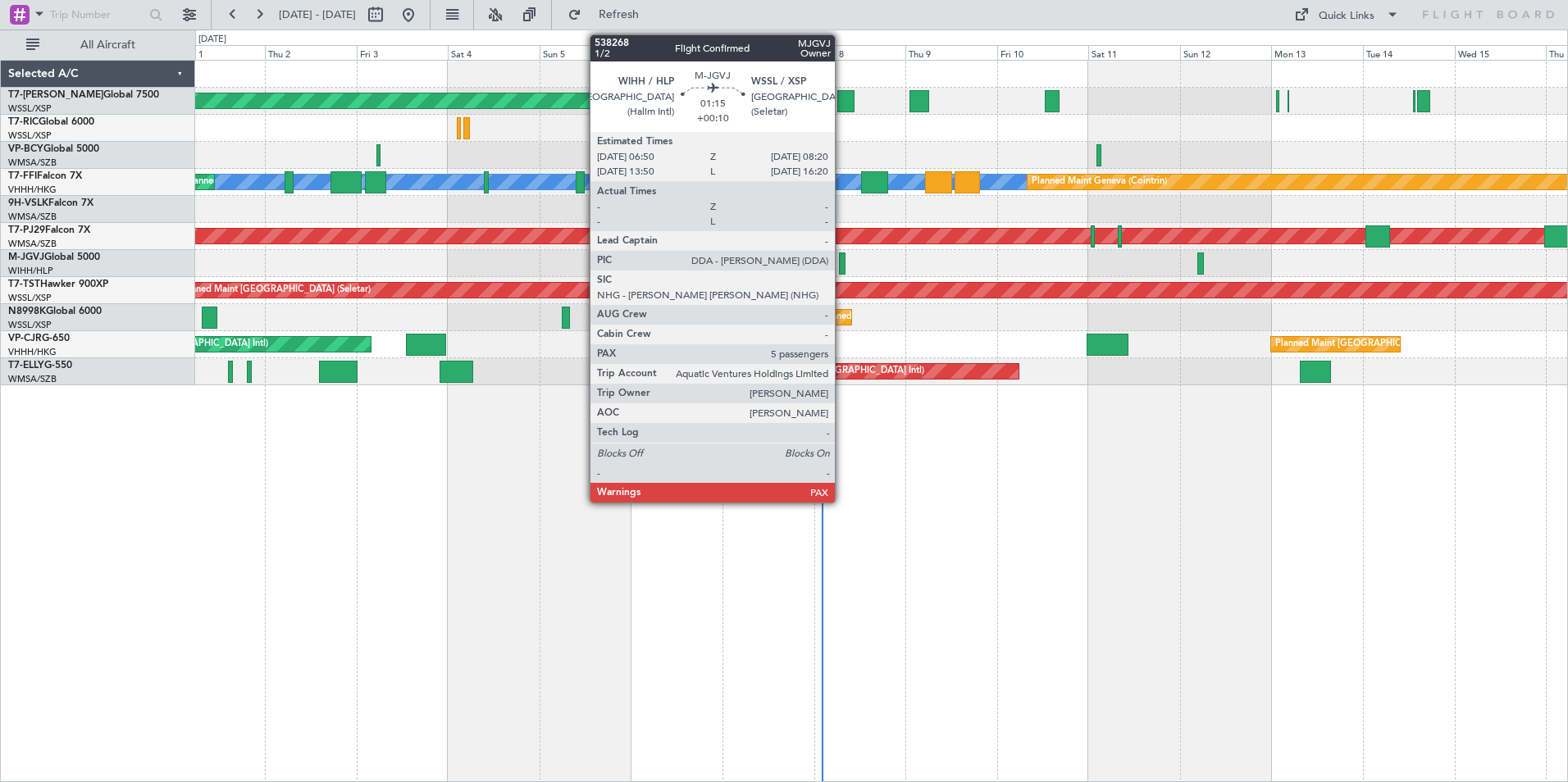
click at [842, 260] on div at bounding box center [841, 264] width 5 height 22
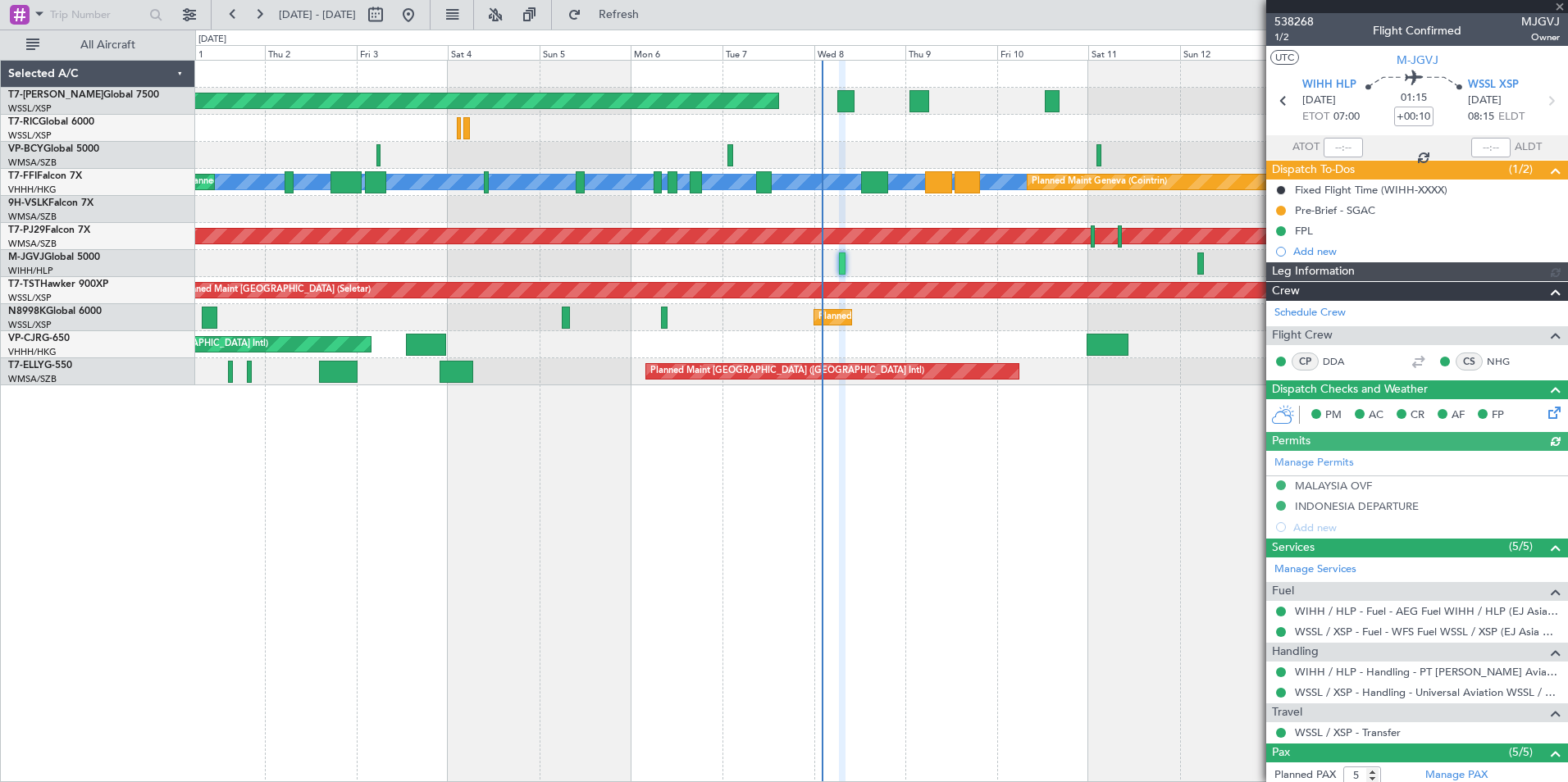
type input "[PERSON_NAME] (EYU)"
type input "A0438"
click at [1555, 5] on div at bounding box center [1417, 6] width 302 height 13
drag, startPoint x: 1560, startPoint y: 5, endPoint x: 1368, endPoint y: 77, distance: 205.1
click at [1559, 5] on span at bounding box center [1560, 7] width 16 height 15
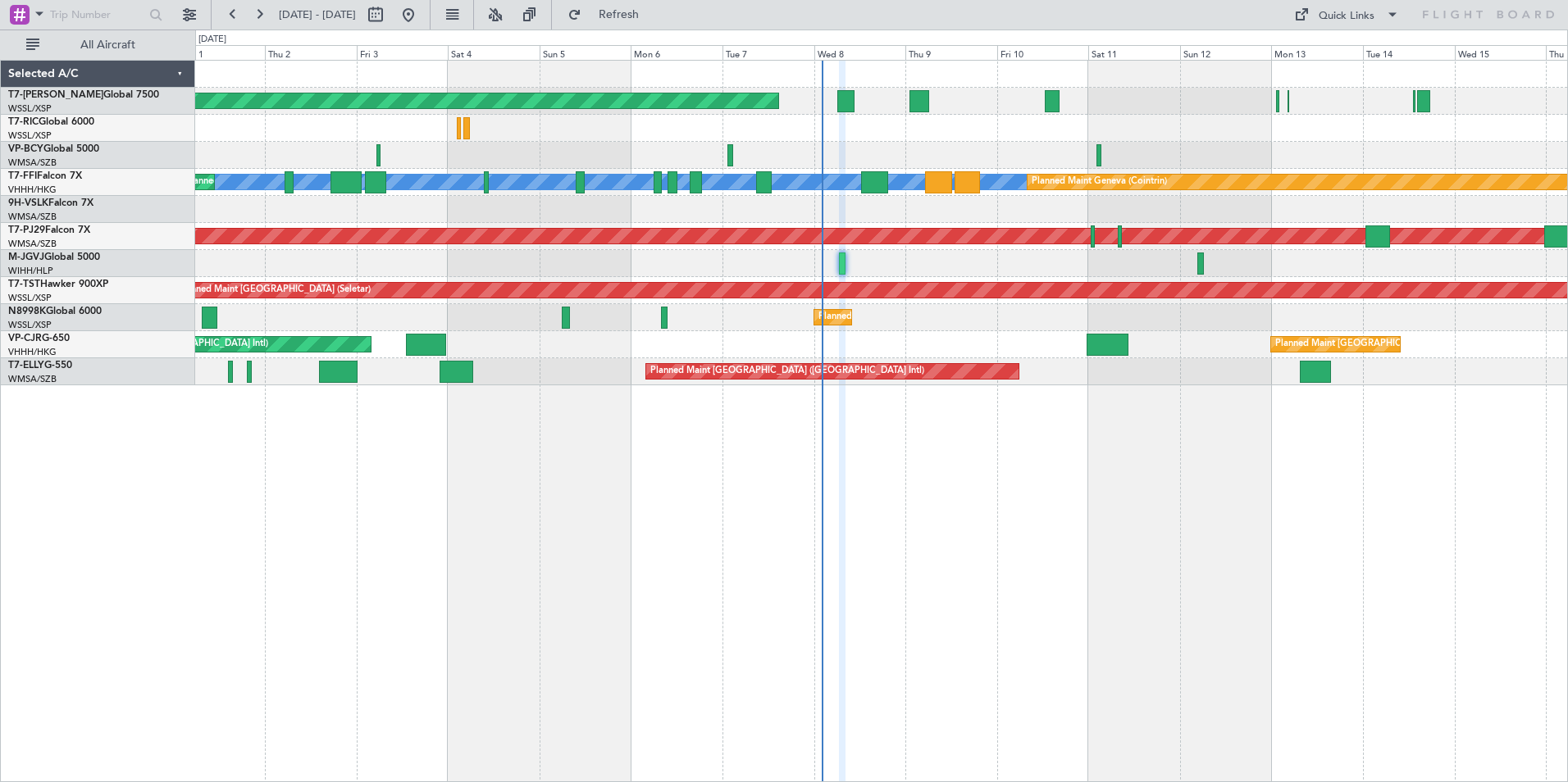
type input "0"
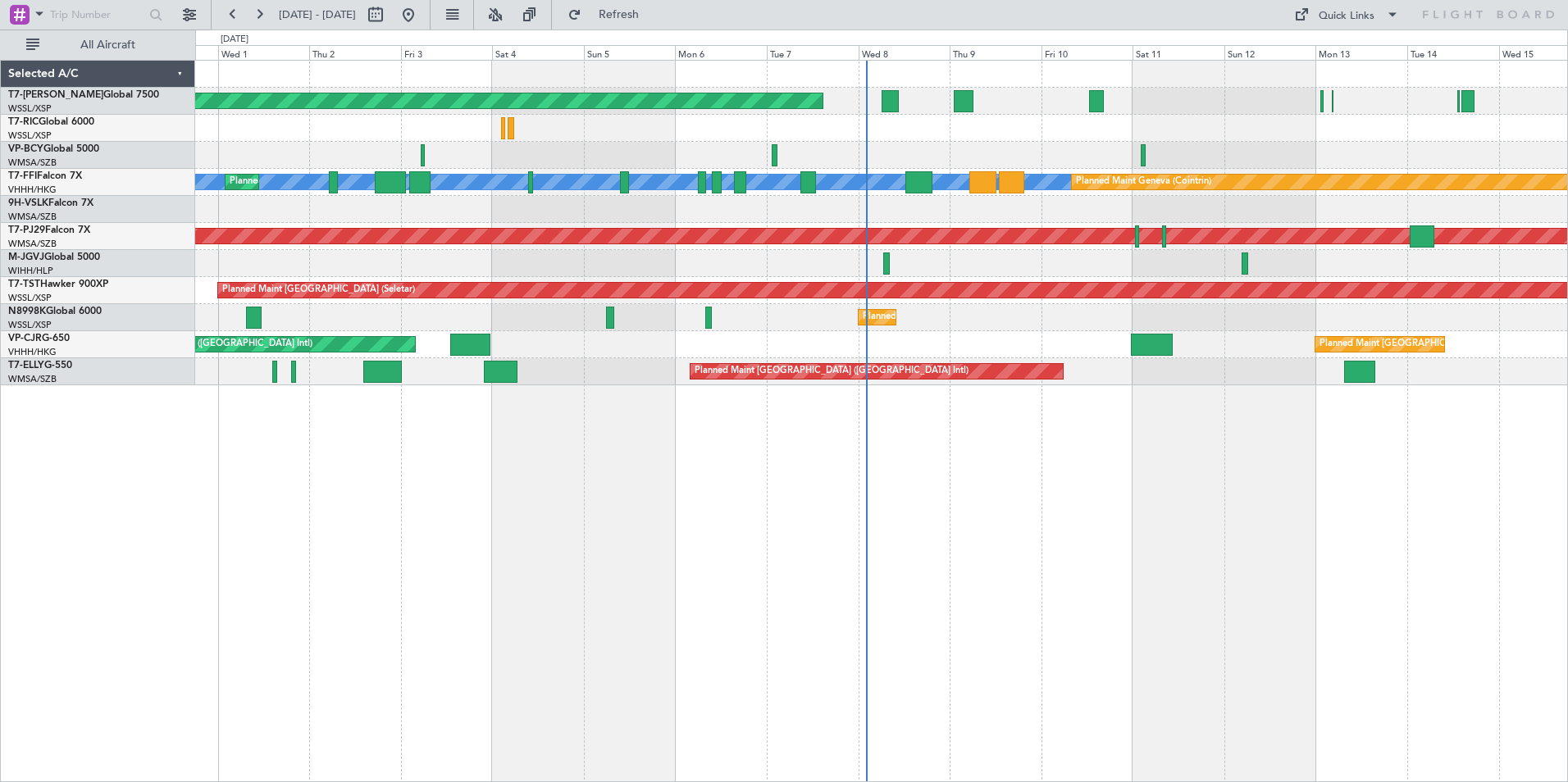
click at [926, 553] on div "Planned Maint [GEOGRAPHIC_DATA] (Seletar) [PERSON_NAME] [PERSON_NAME] Planned M…" at bounding box center [881, 421] width 1372 height 722
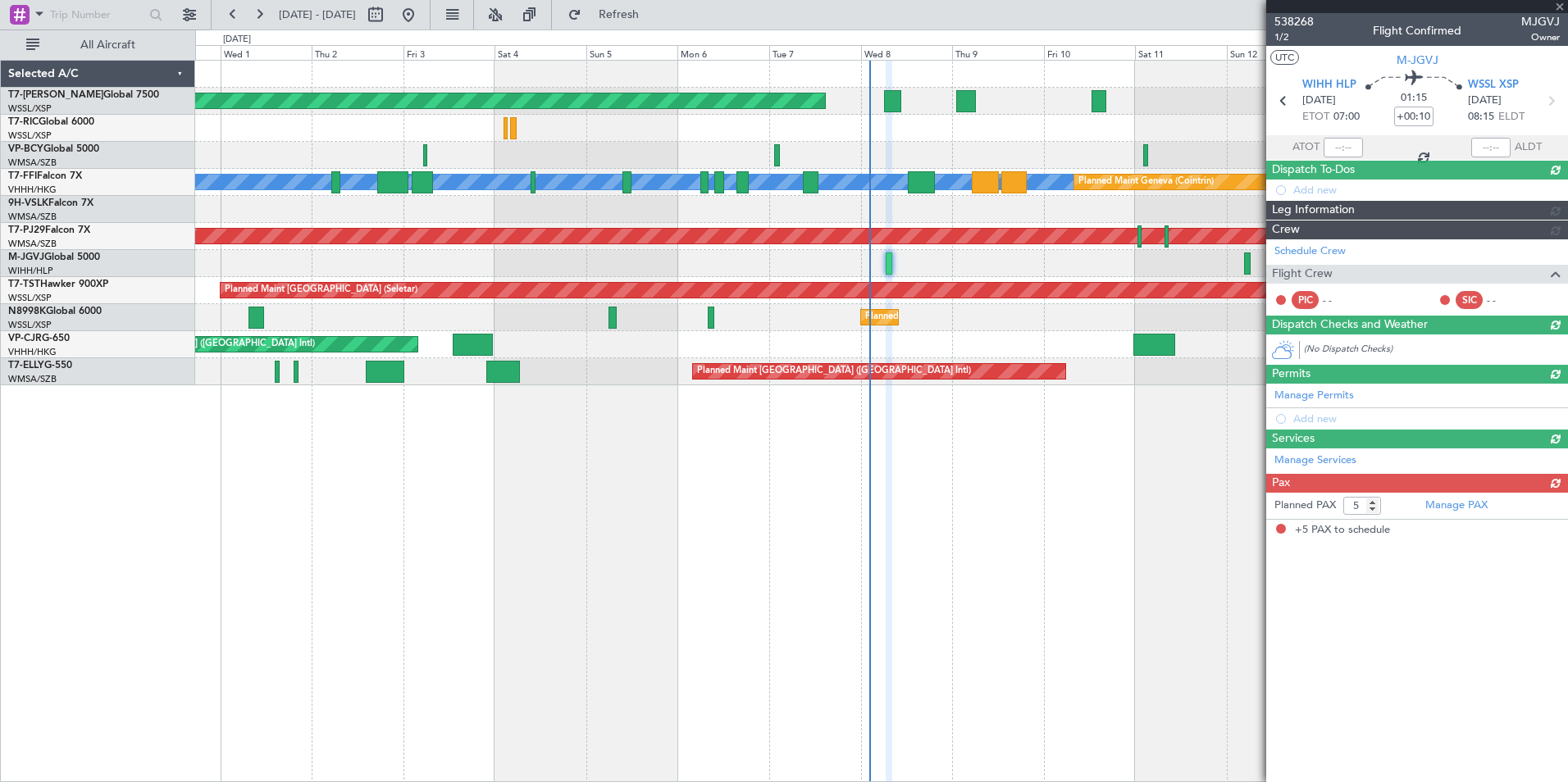
click at [1557, 5] on div at bounding box center [1417, 6] width 302 height 13
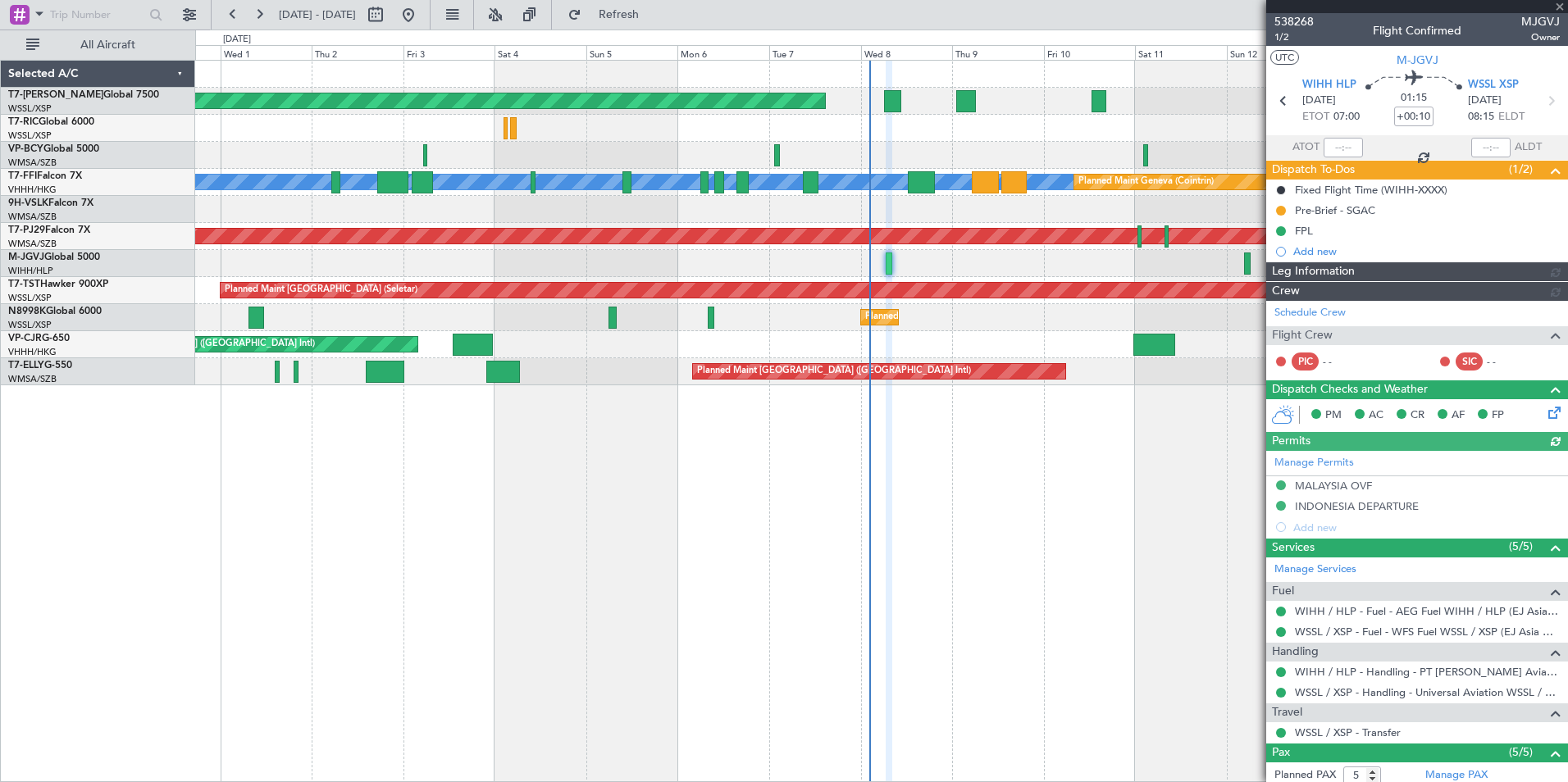
type input "[PERSON_NAME] (EYU)"
type input "A0438"
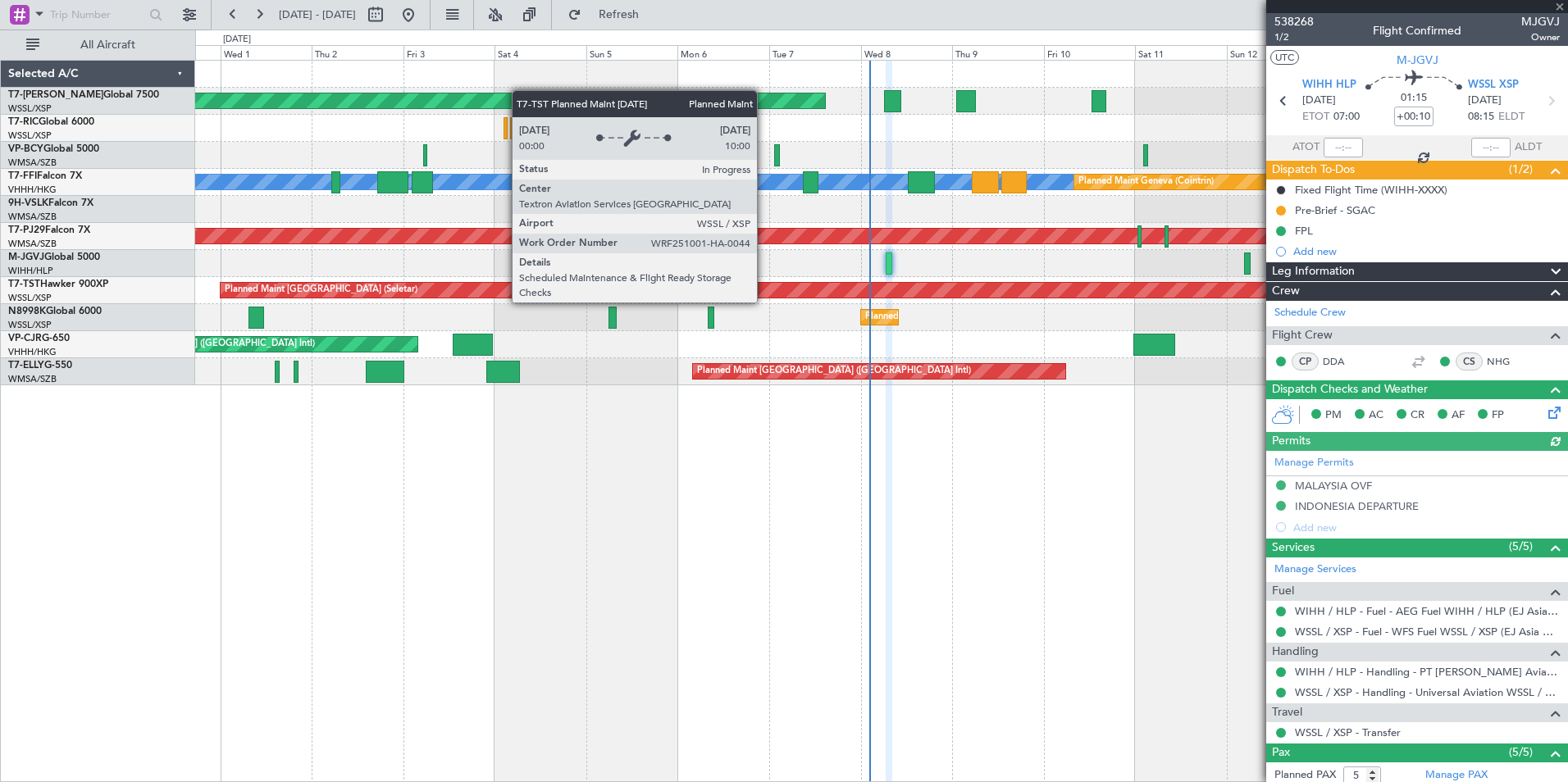
click at [764, 287] on div "Planned Maint [GEOGRAPHIC_DATA] (Seletar)" at bounding box center [971, 290] width 1501 height 15
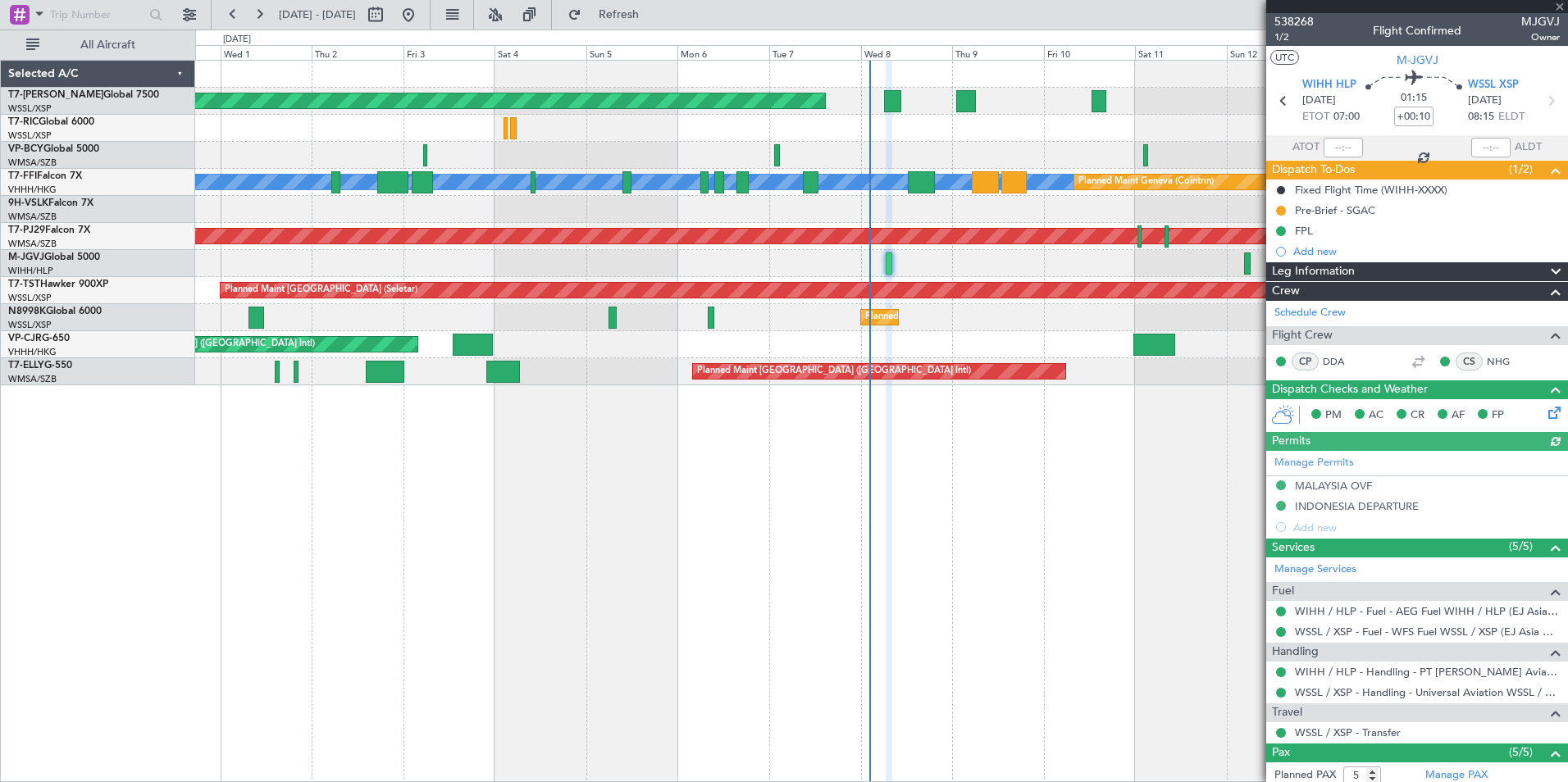
click at [1559, 6] on div at bounding box center [1417, 6] width 302 height 13
click at [1558, 9] on span at bounding box center [1560, 7] width 16 height 15
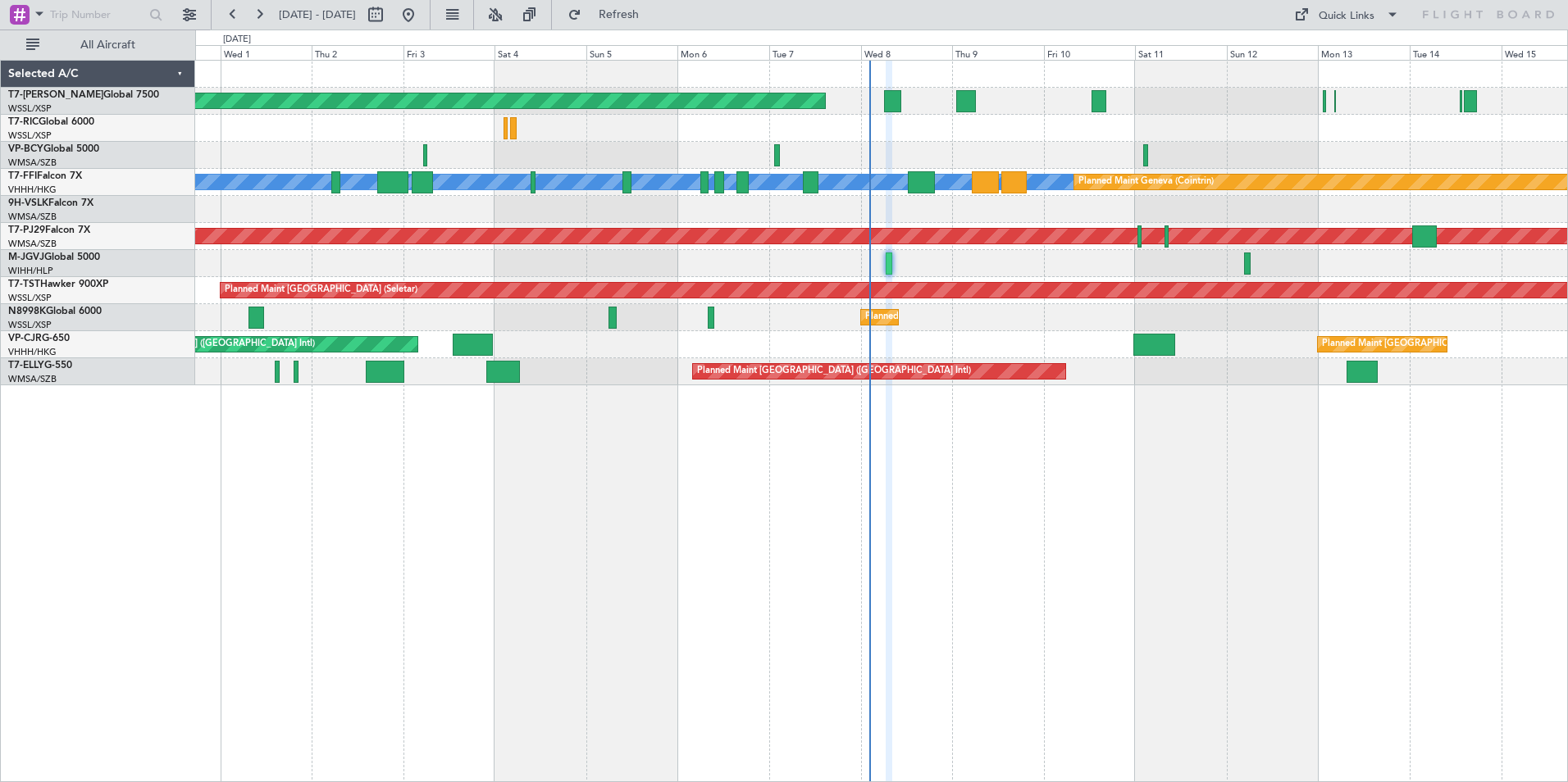
type input "0"
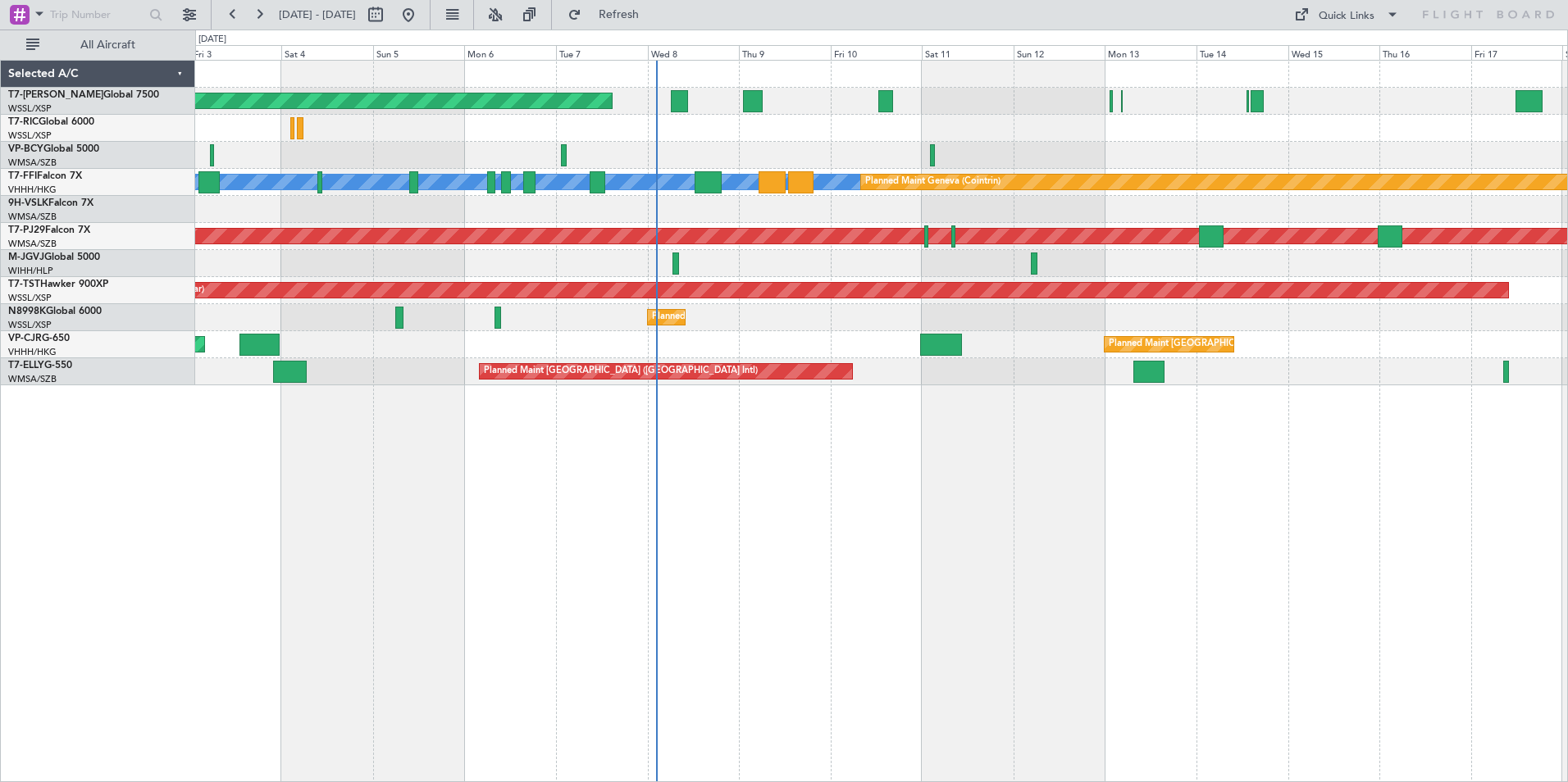
click at [346, 468] on div "Planned Maint [GEOGRAPHIC_DATA] (Seletar) [PERSON_NAME] [PERSON_NAME] Planned M…" at bounding box center [881, 421] width 1372 height 722
